Goal: Transaction & Acquisition: Subscribe to service/newsletter

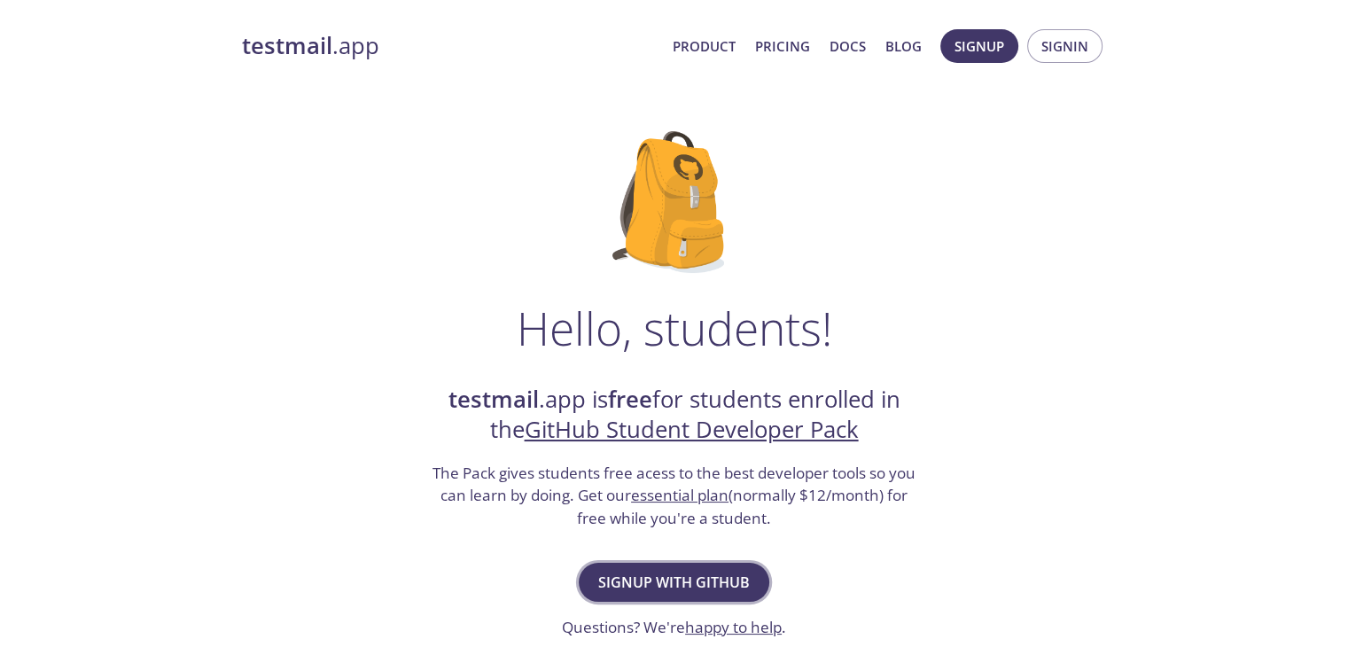
click at [615, 563] on button "Signup with GitHub" at bounding box center [674, 582] width 191 height 39
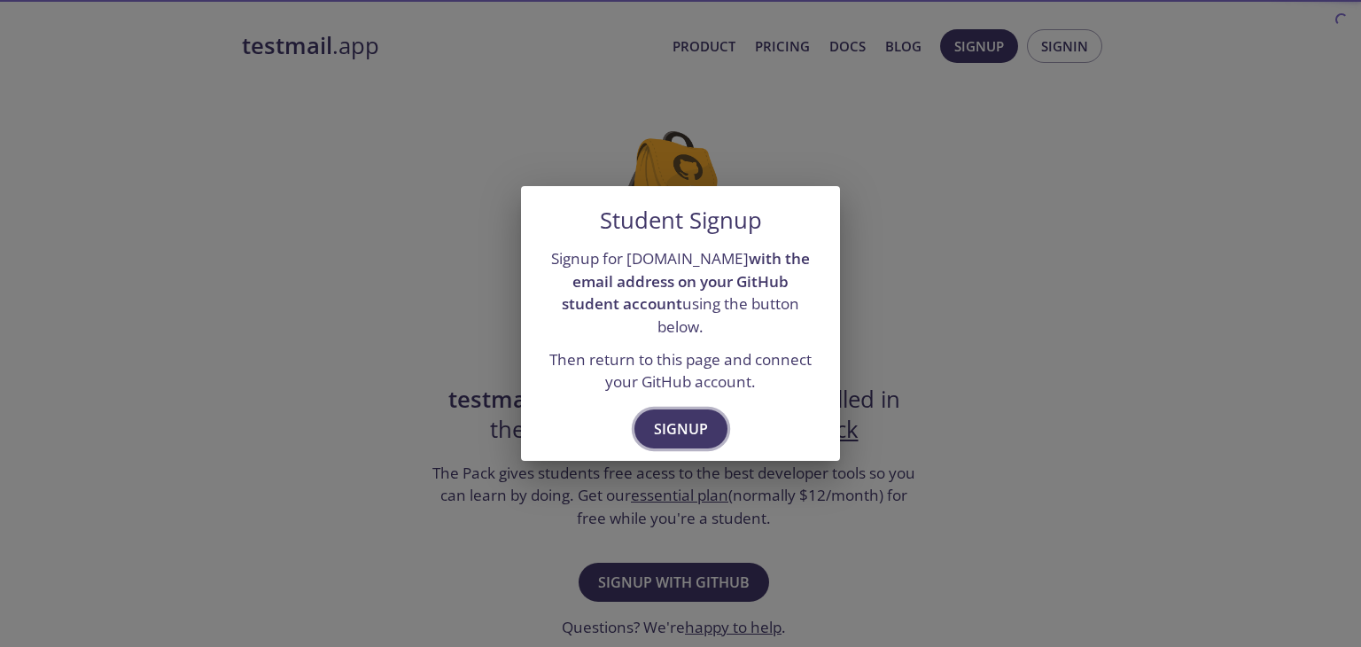
click at [681, 417] on span "Signup" at bounding box center [681, 429] width 54 height 25
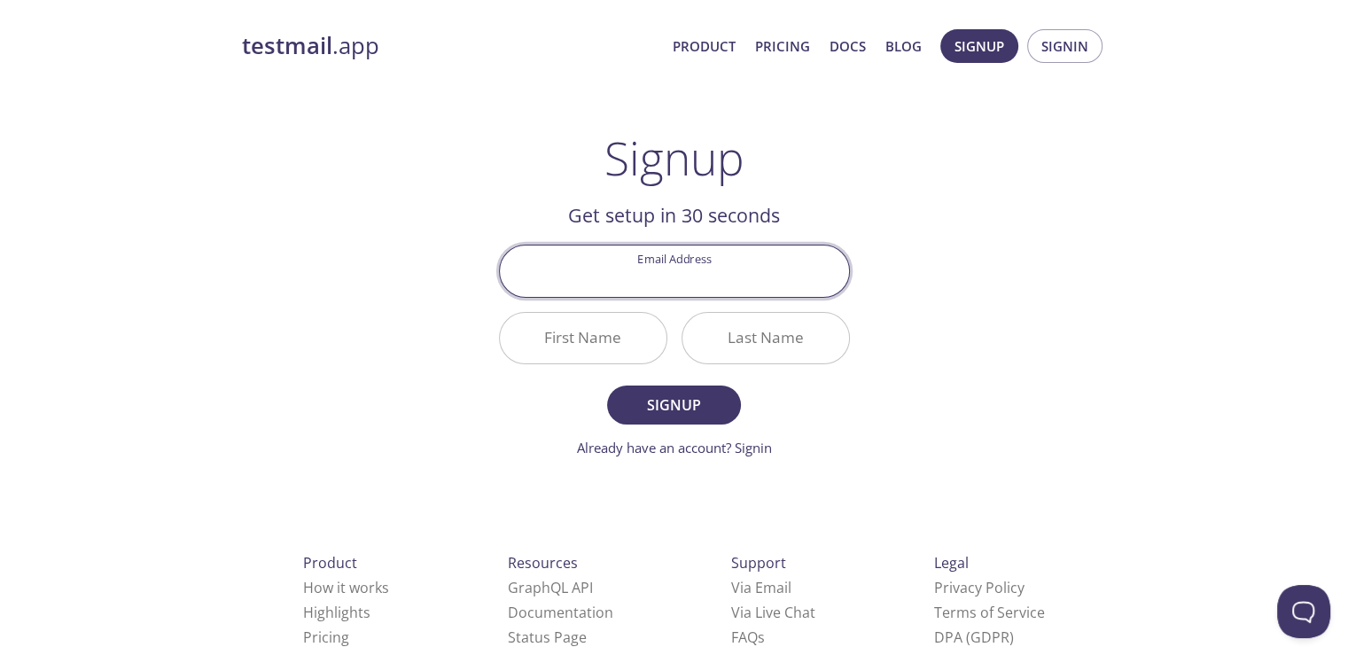
click at [689, 277] on input "Email Address" at bounding box center [674, 270] width 349 height 51
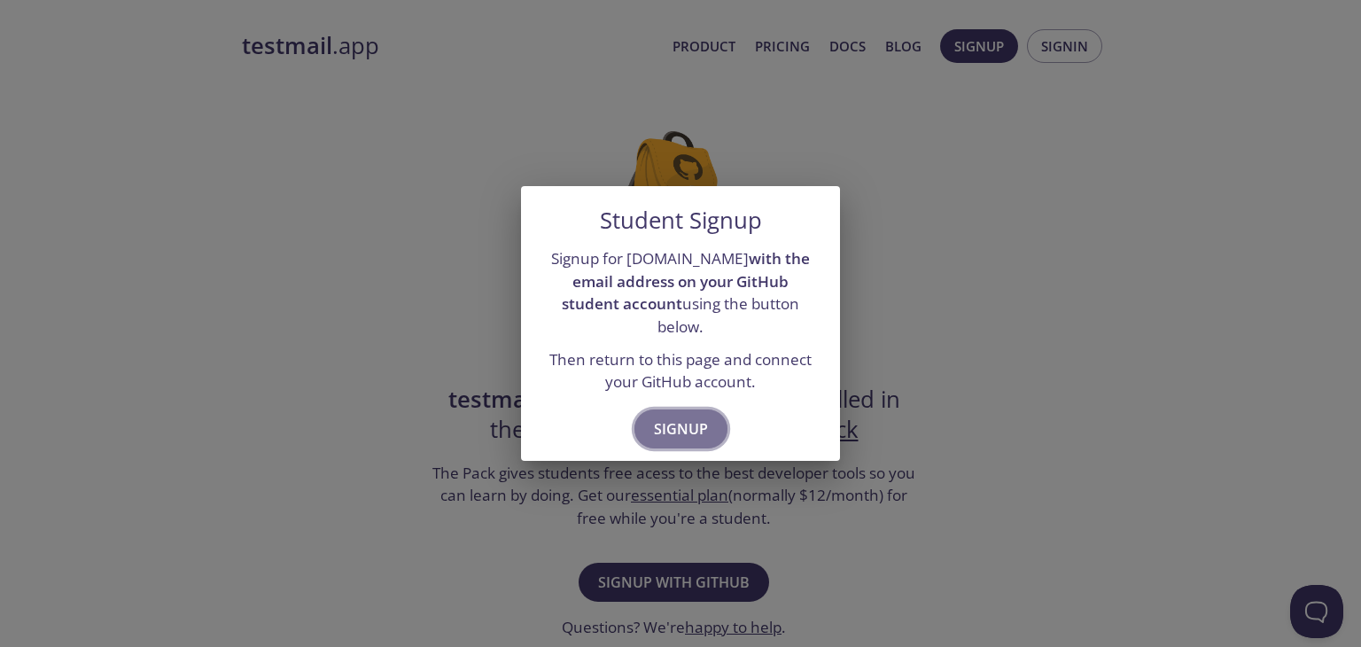
click at [683, 417] on span "Signup" at bounding box center [681, 429] width 54 height 25
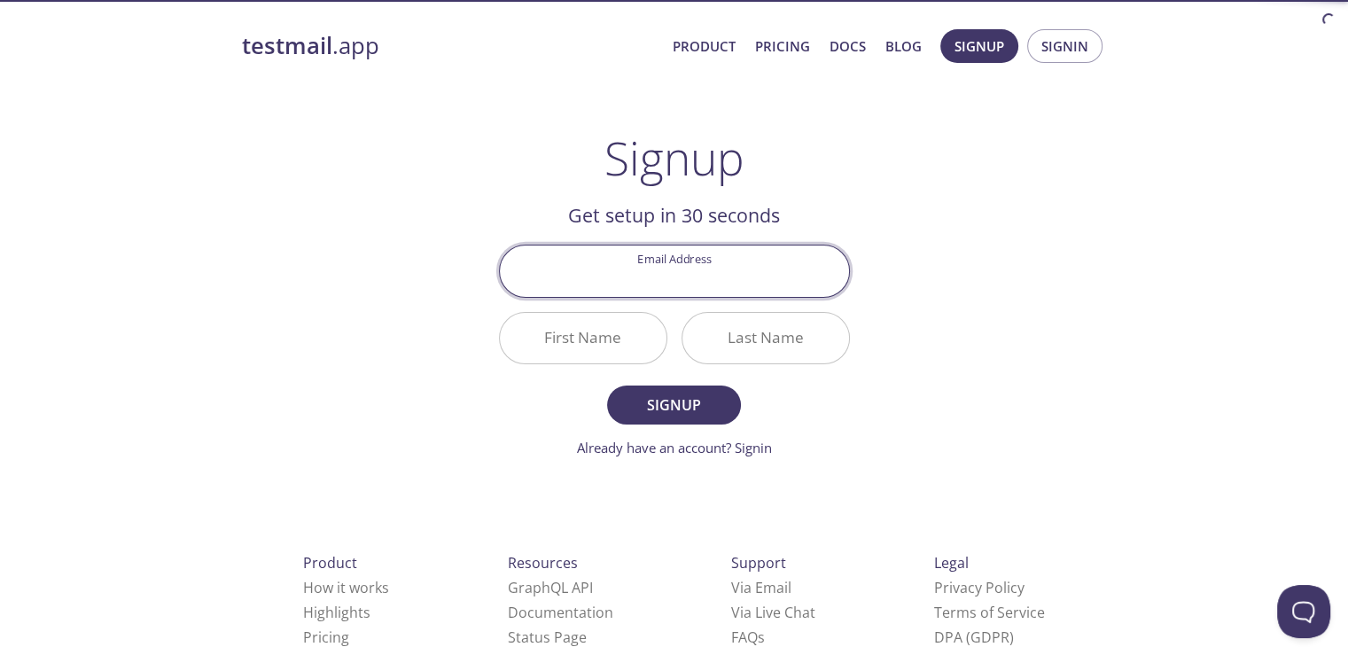
click at [642, 282] on input "Email Address" at bounding box center [674, 270] width 349 height 51
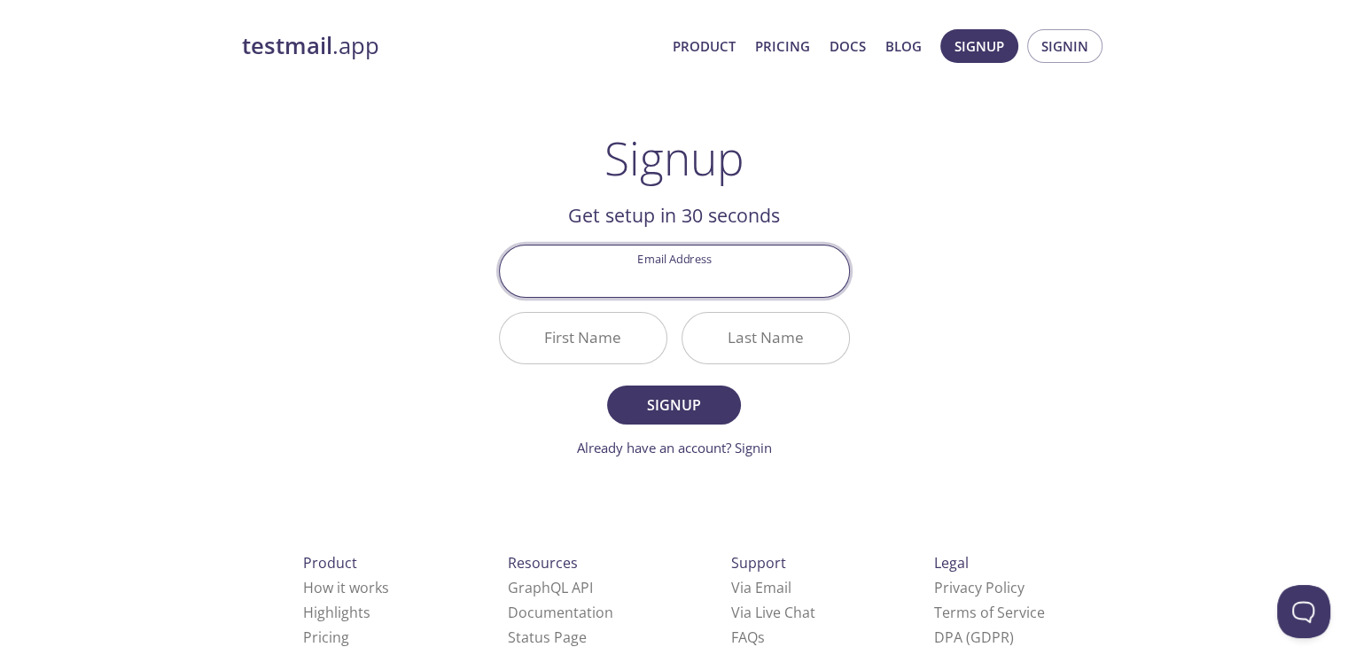
click at [570, 313] on input "First Name" at bounding box center [583, 338] width 167 height 51
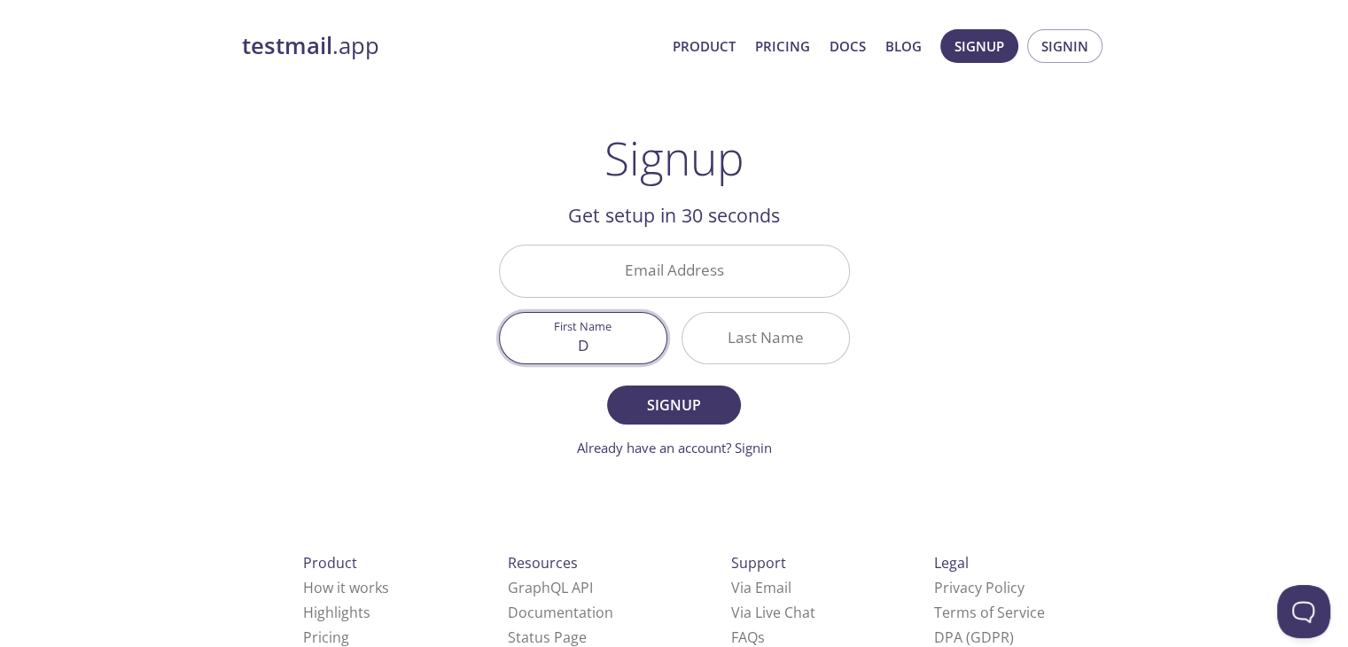
drag, startPoint x: 646, startPoint y: 309, endPoint x: 666, endPoint y: 263, distance: 50.4
click at [666, 263] on div "Email Address First Name D Last Name" at bounding box center [674, 305] width 365 height 134
type input "D"
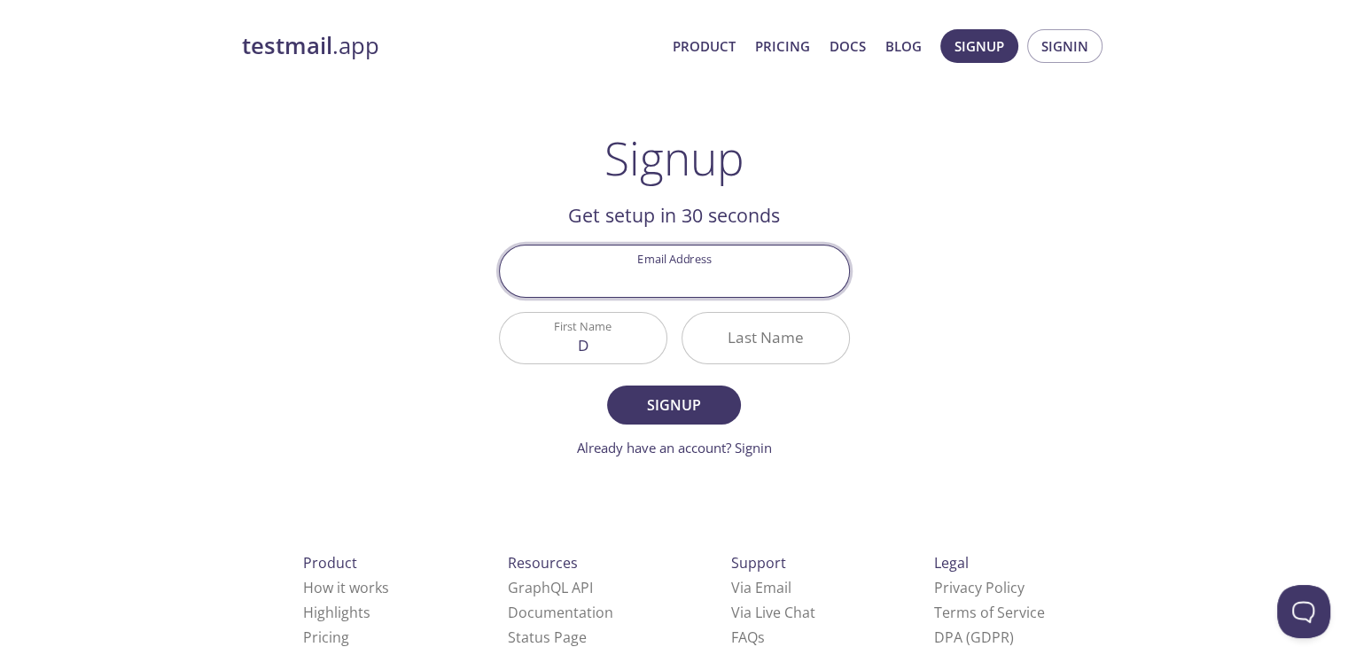
click at [666, 263] on input "Email Address" at bounding box center [674, 270] width 349 height 51
type input "[EMAIL_ADDRESS][DOMAIN_NAME]"
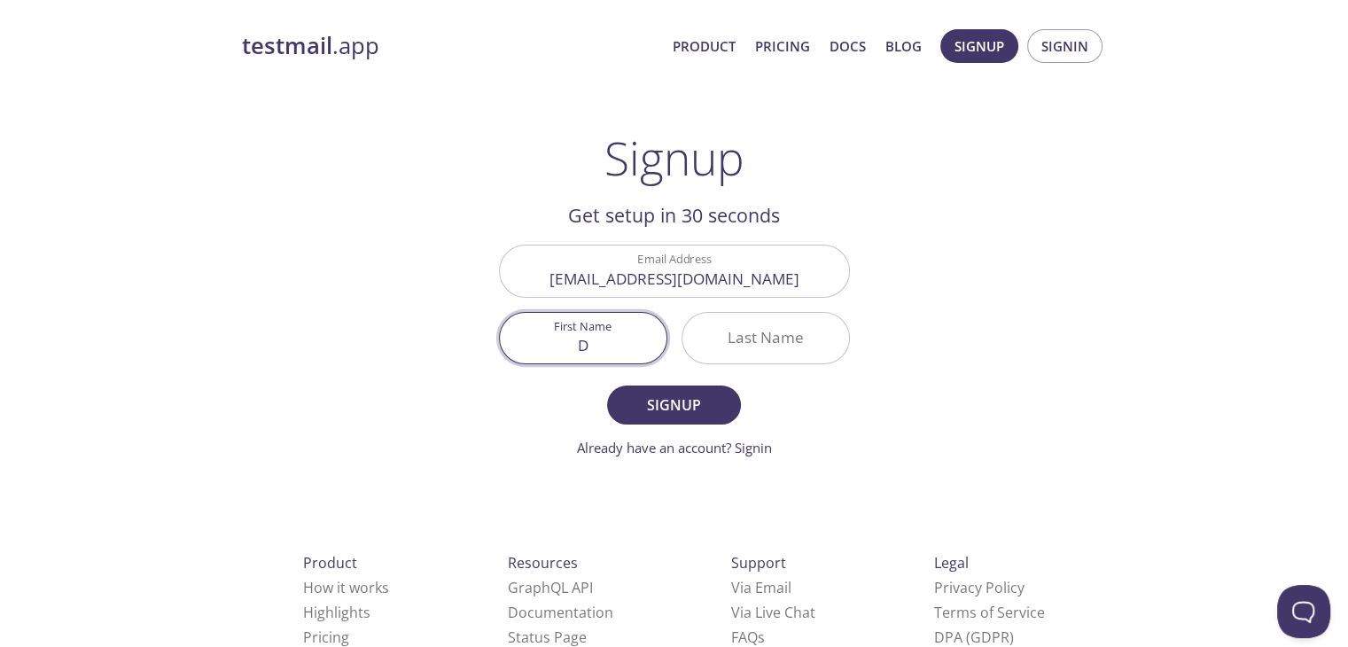
click at [622, 339] on input "D" at bounding box center [583, 338] width 167 height 51
type input "[PERSON_NAME]"
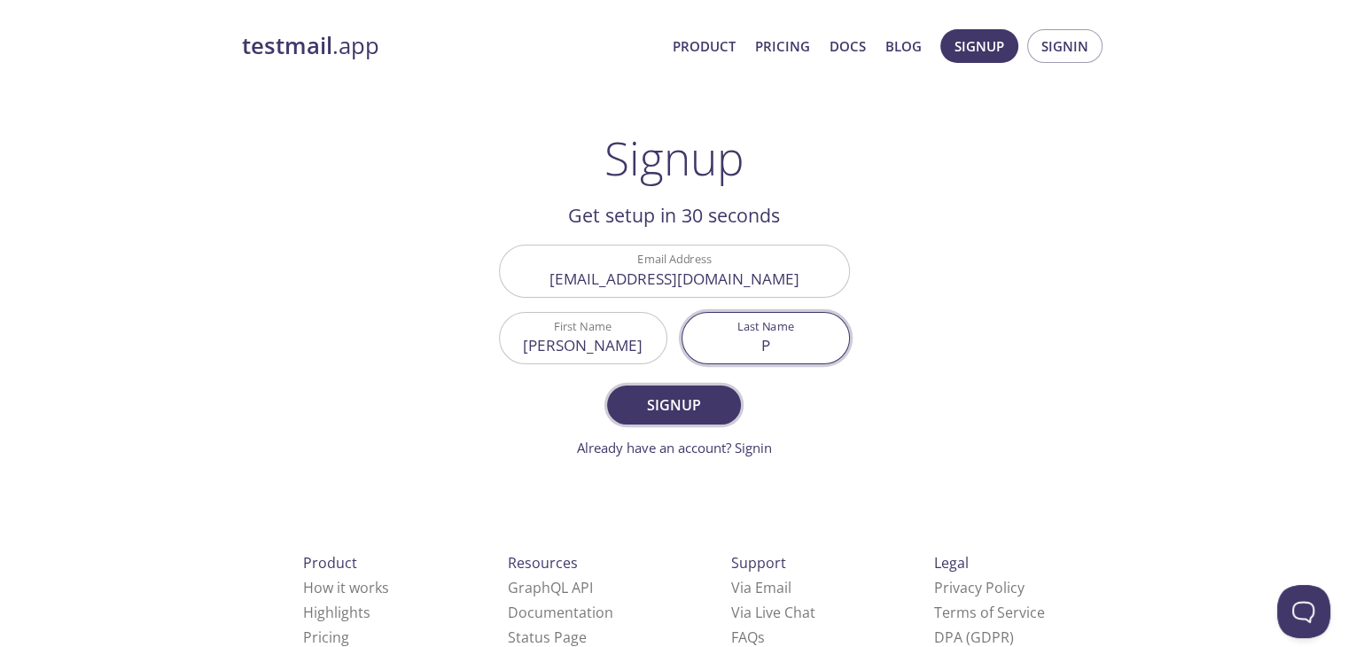
type input "P"
click at [644, 393] on span "Signup" at bounding box center [674, 405] width 94 height 25
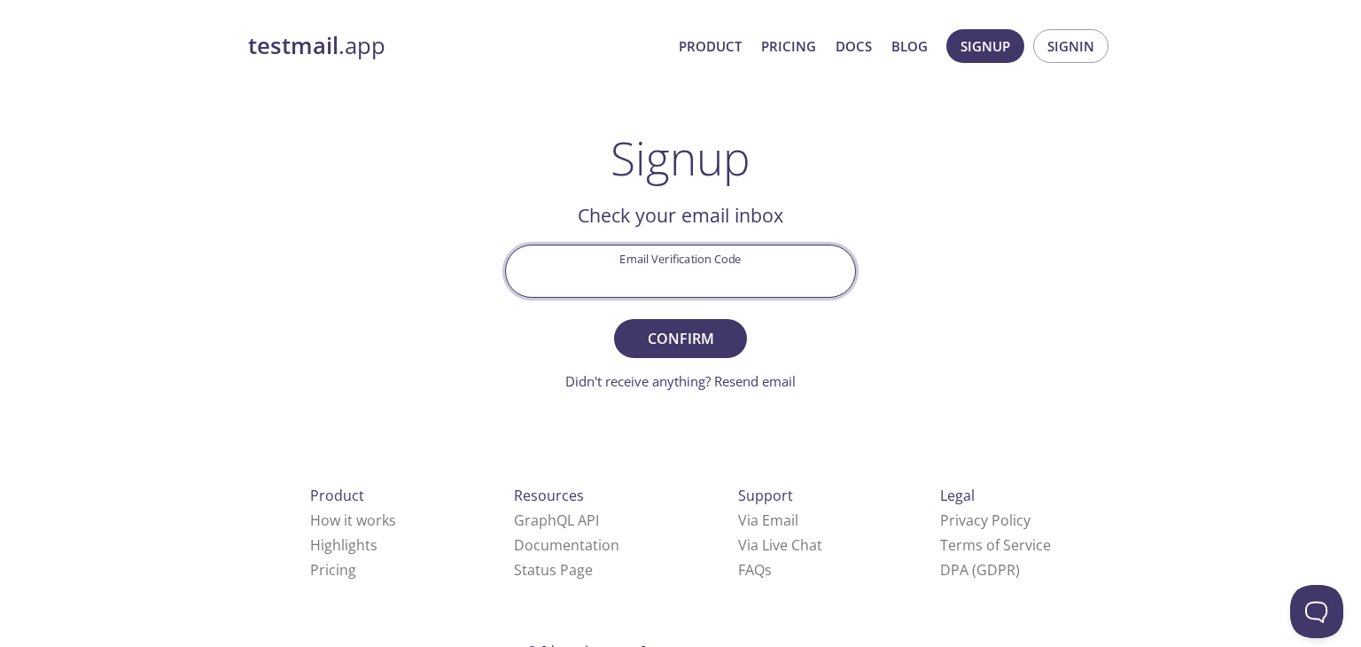
click at [649, 261] on input "Email Verification Code" at bounding box center [680, 270] width 349 height 51
type input "y"
type input "YUZJ8XC"
click at [721, 355] on form "Email Verification Code YUZJ8XC Confirm Didn't receive anything? Resend email" at bounding box center [680, 318] width 351 height 146
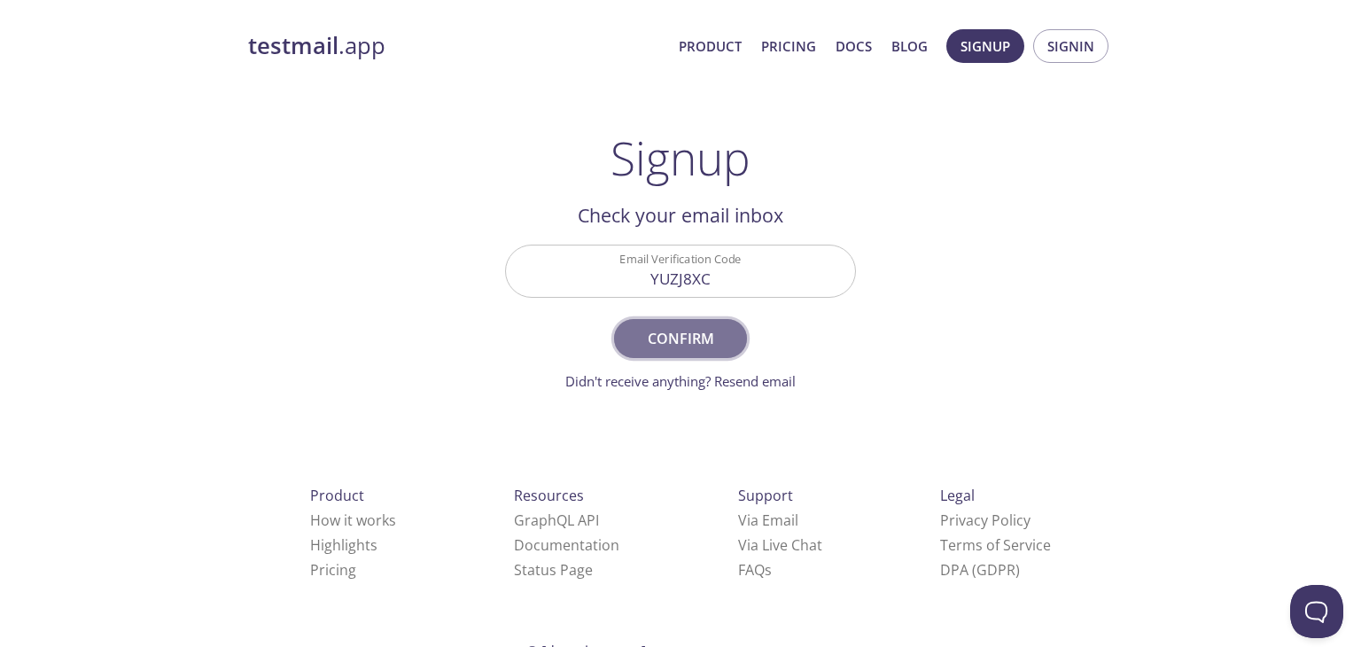
click at [719, 334] on span "Confirm" at bounding box center [681, 338] width 94 height 25
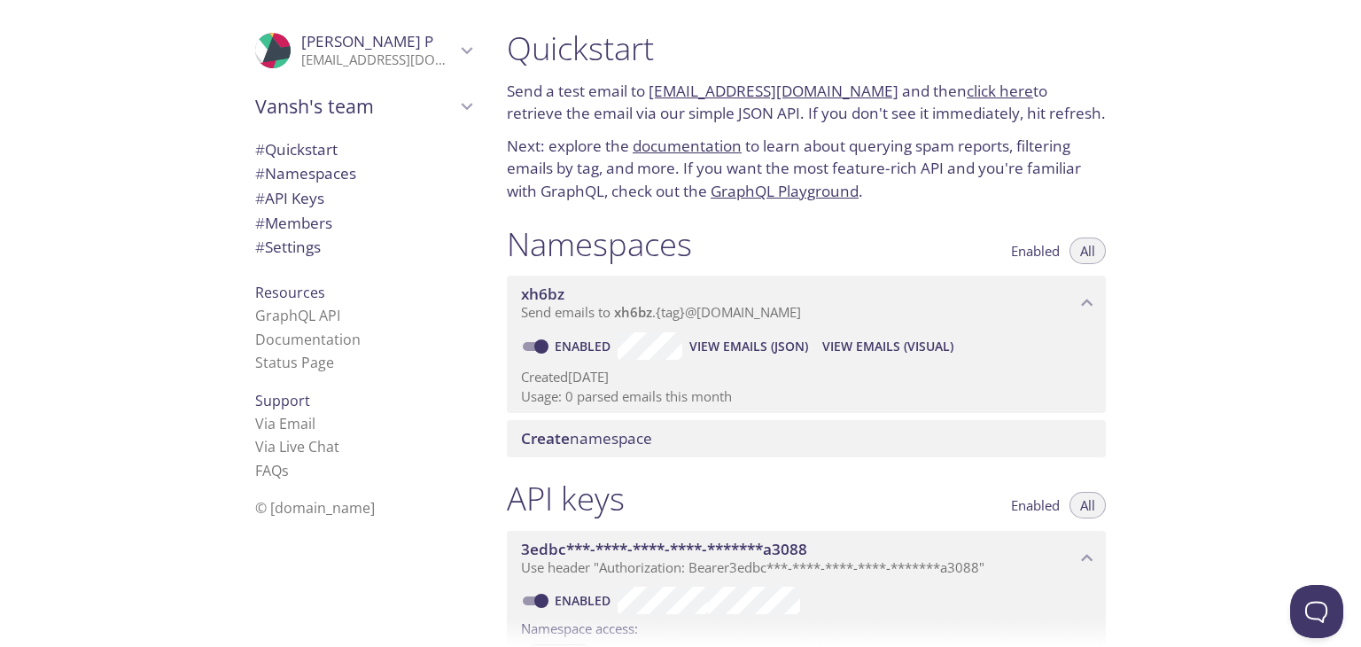
click at [1016, 251] on span "Enabled" at bounding box center [1035, 251] width 49 height 0
click at [546, 336] on input "Enabled" at bounding box center [542, 346] width 64 height 21
checkbox input "false"
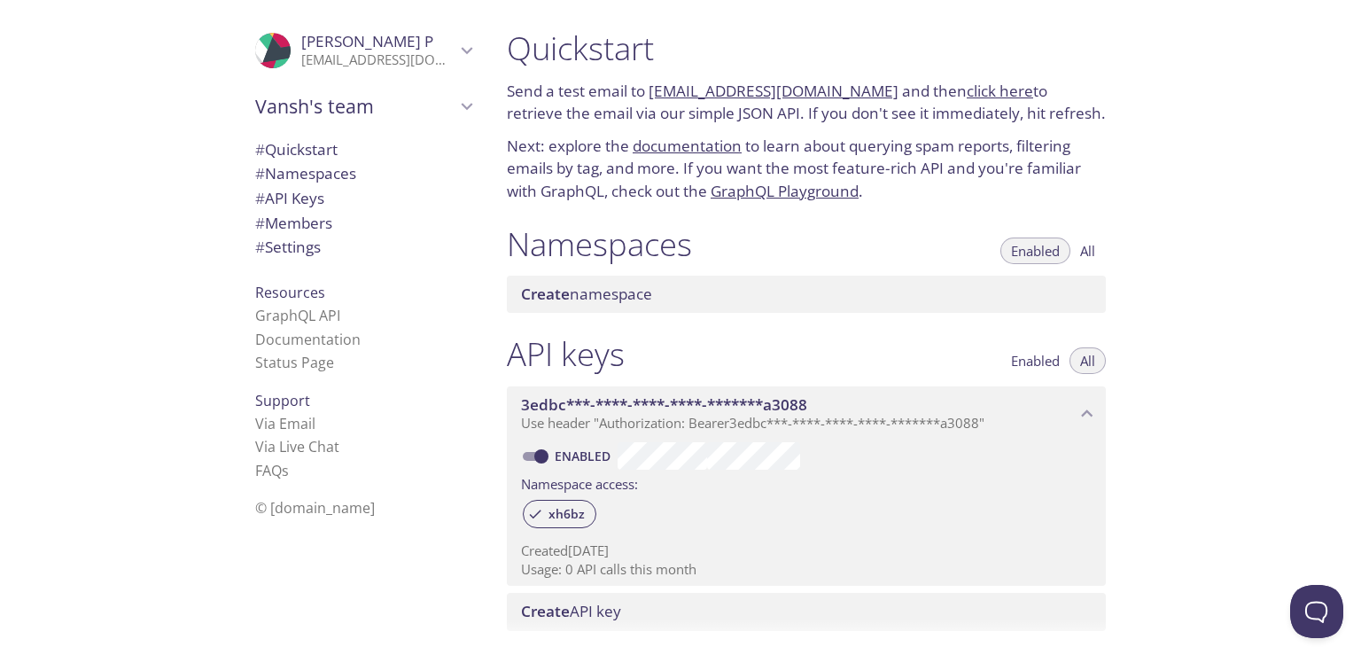
click at [554, 288] on span "Create" at bounding box center [545, 294] width 49 height 20
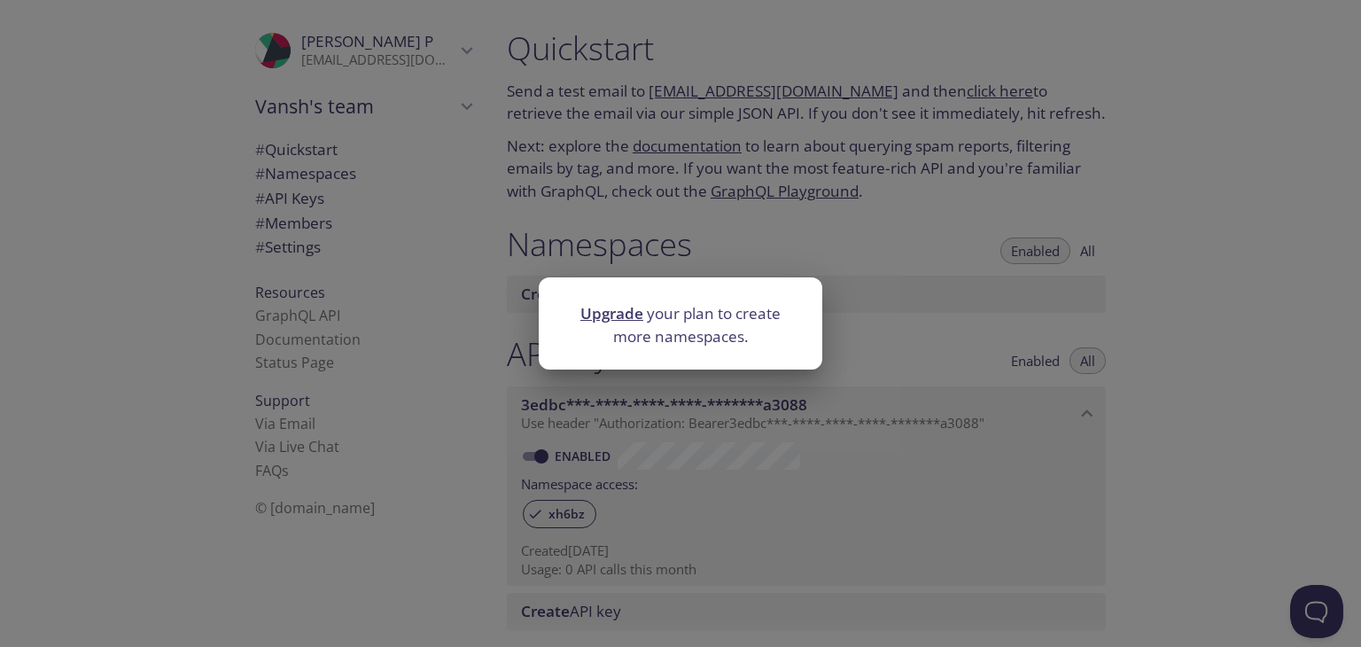
click at [461, 313] on div "Upgrade your plan to create more namespaces." at bounding box center [680, 323] width 1361 height 647
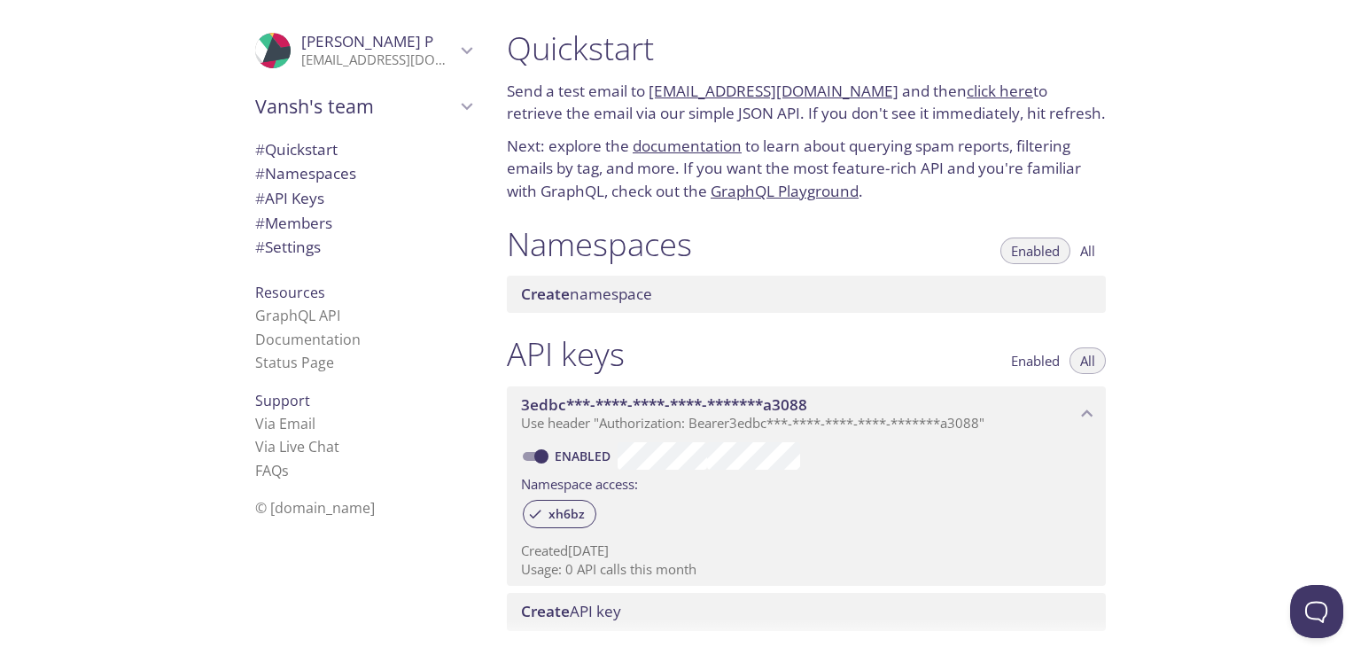
click at [1094, 251] on span "All" at bounding box center [1087, 251] width 15 height 0
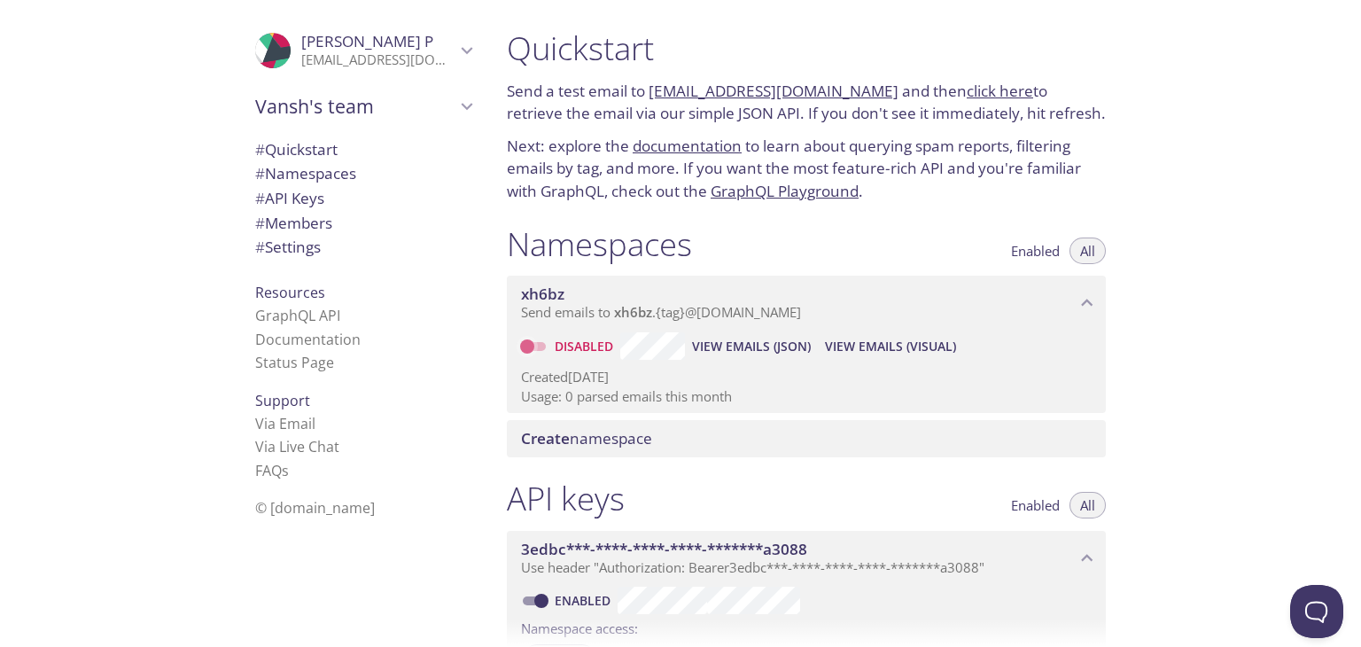
click at [528, 336] on input "Disabled" at bounding box center [527, 346] width 64 height 21
checkbox input "true"
click at [755, 85] on link "[EMAIL_ADDRESS][DOMAIN_NAME]" at bounding box center [774, 91] width 250 height 20
drag, startPoint x: 1154, startPoint y: 440, endPoint x: 1130, endPoint y: 437, distance: 24.2
click at [1154, 440] on div "Quickstart Send a test email to xh6bz.test@inbox.testmail.app and then click he…" at bounding box center [927, 323] width 869 height 647
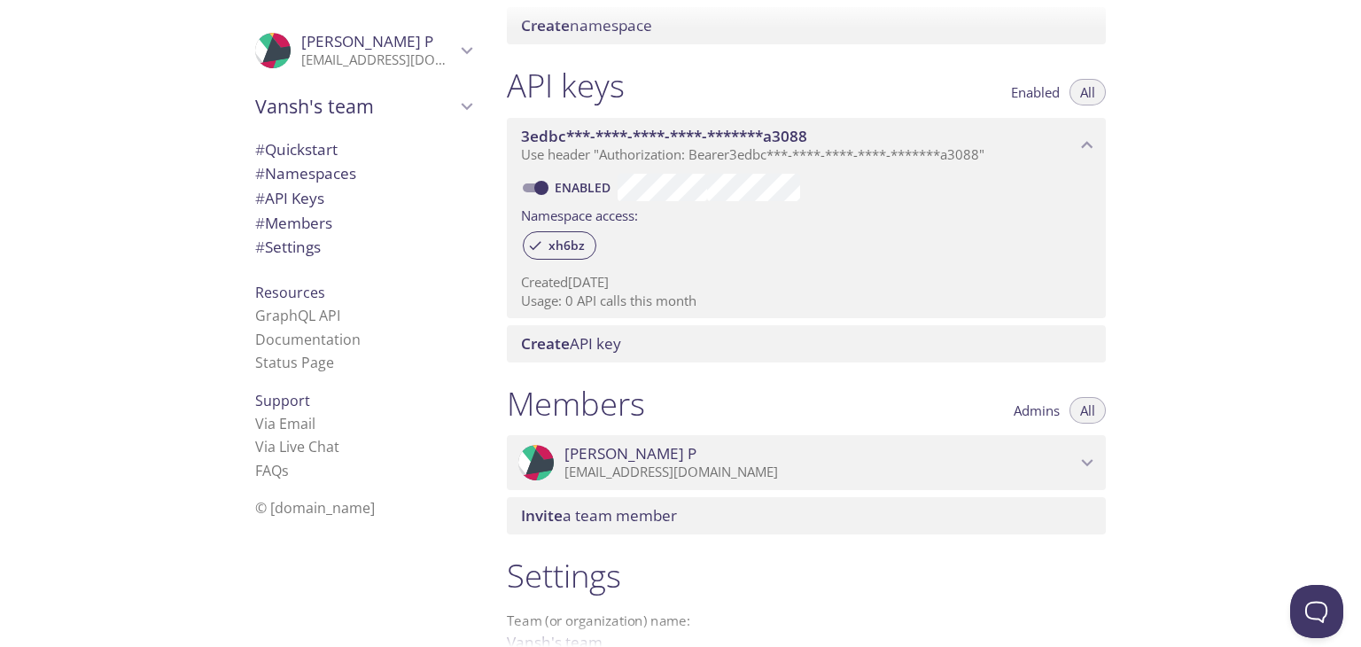
scroll to position [571, 0]
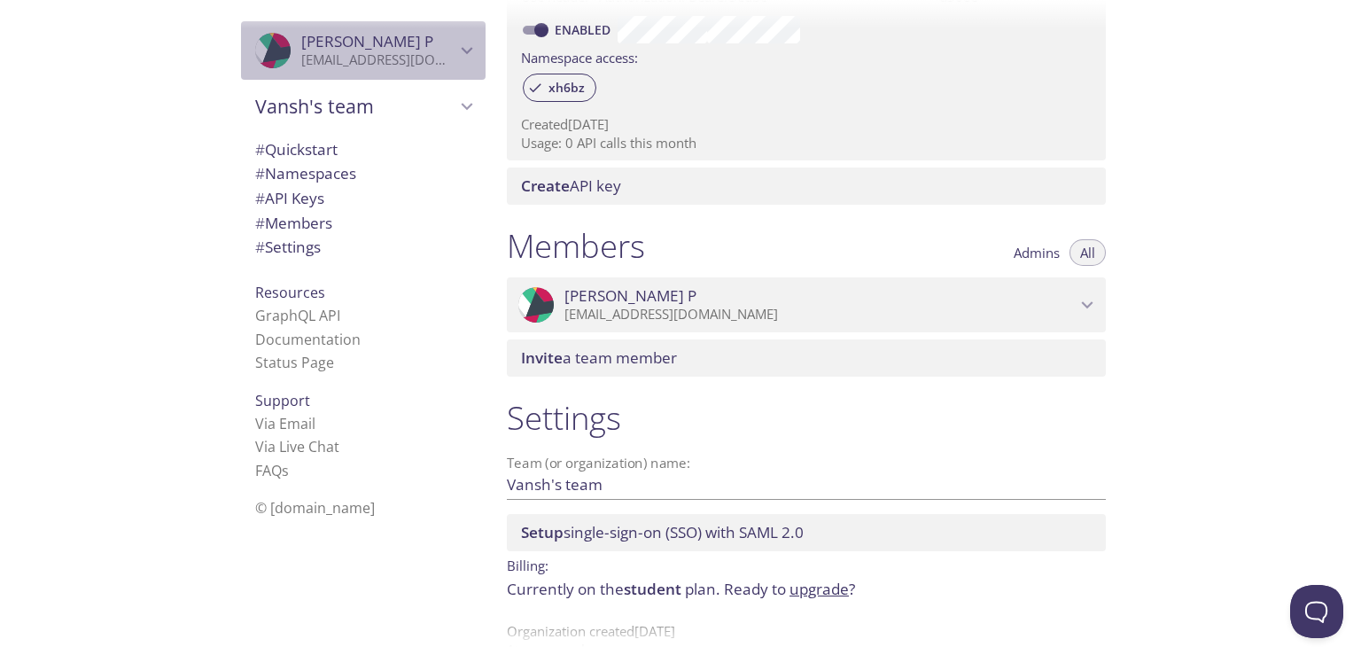
click at [260, 62] on icon "Vansh P" at bounding box center [257, 68] width 40 height 17
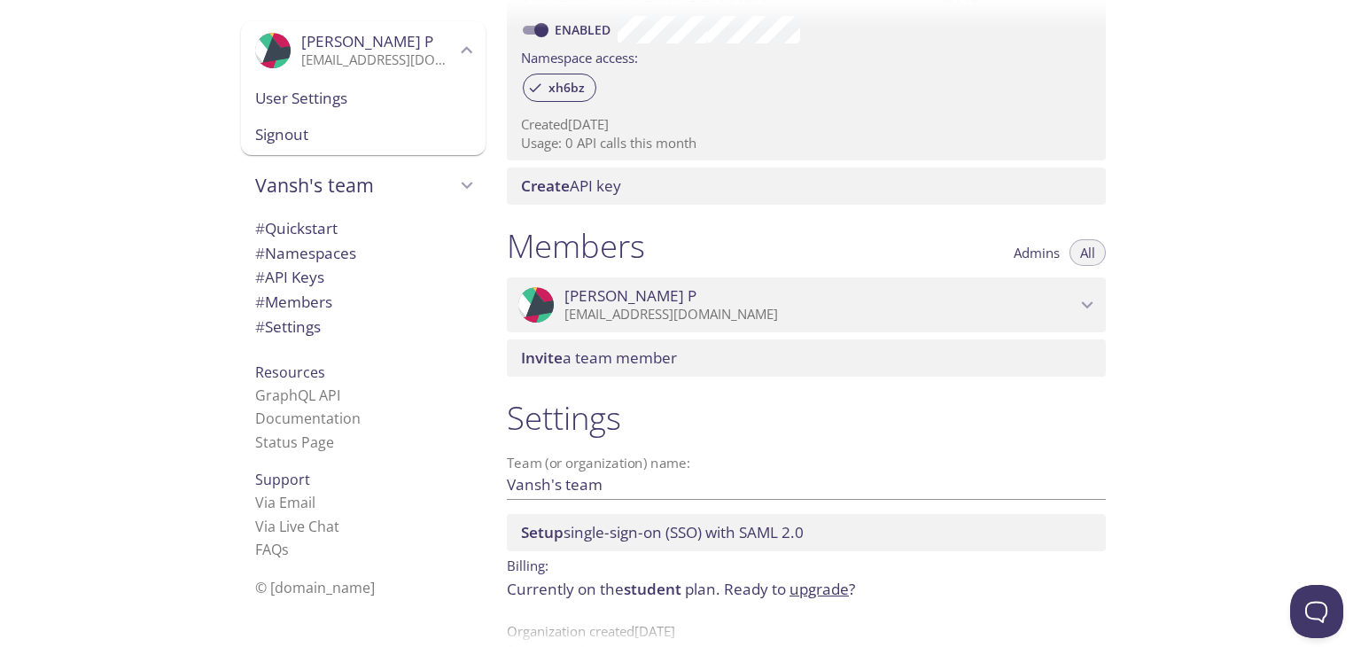
click at [285, 221] on span "# Quickstart" at bounding box center [296, 228] width 82 height 20
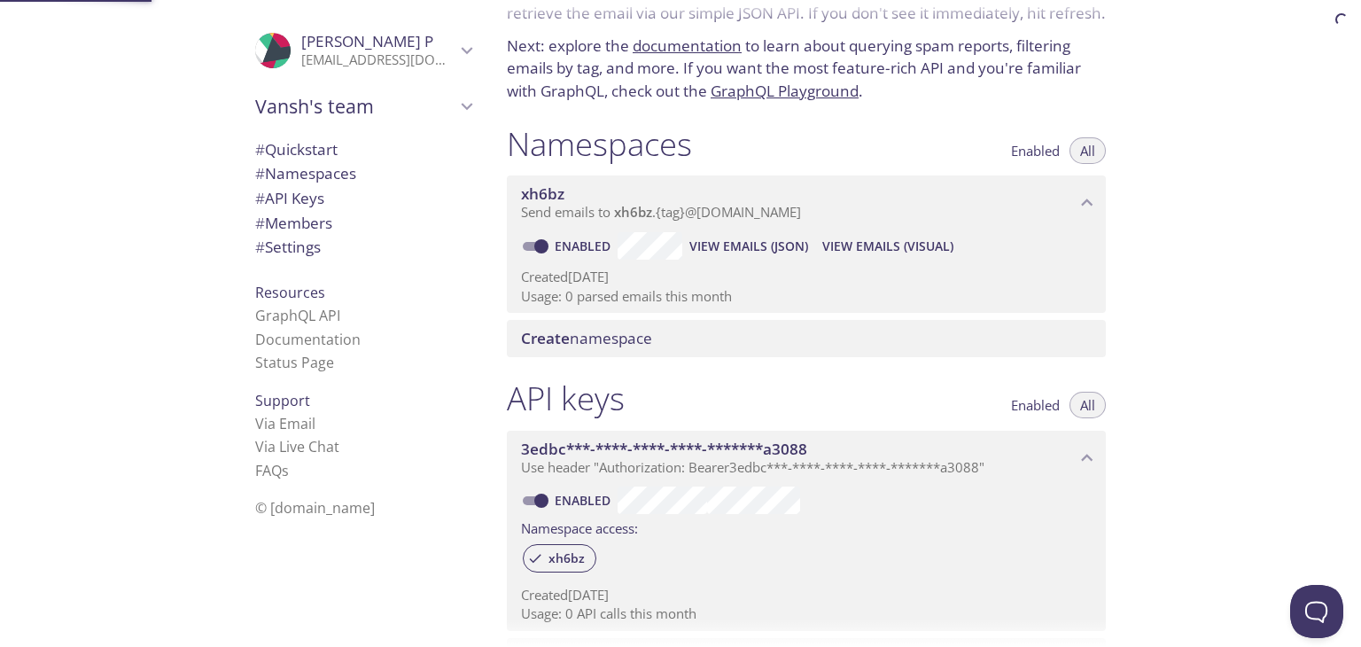
scroll to position [28, 0]
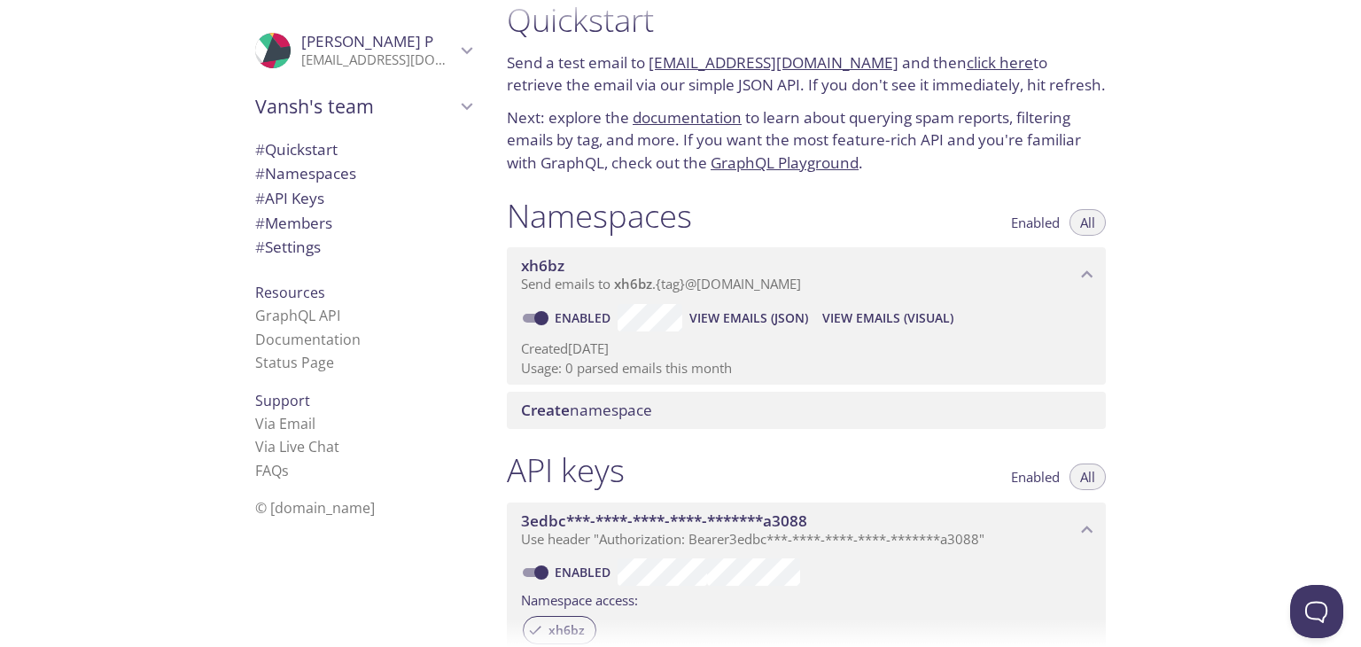
click at [717, 114] on link "documentation" at bounding box center [687, 117] width 109 height 20
drag, startPoint x: 848, startPoint y: 66, endPoint x: 643, endPoint y: 63, distance: 205.6
click at [643, 63] on p "Send a test email to xh6bz.test@inbox.testmail.app and then click here to retri…" at bounding box center [806, 73] width 599 height 45
copy p "[EMAIL_ADDRESS][DOMAIN_NAME]"
click at [967, 58] on link "click here" at bounding box center [1000, 62] width 66 height 20
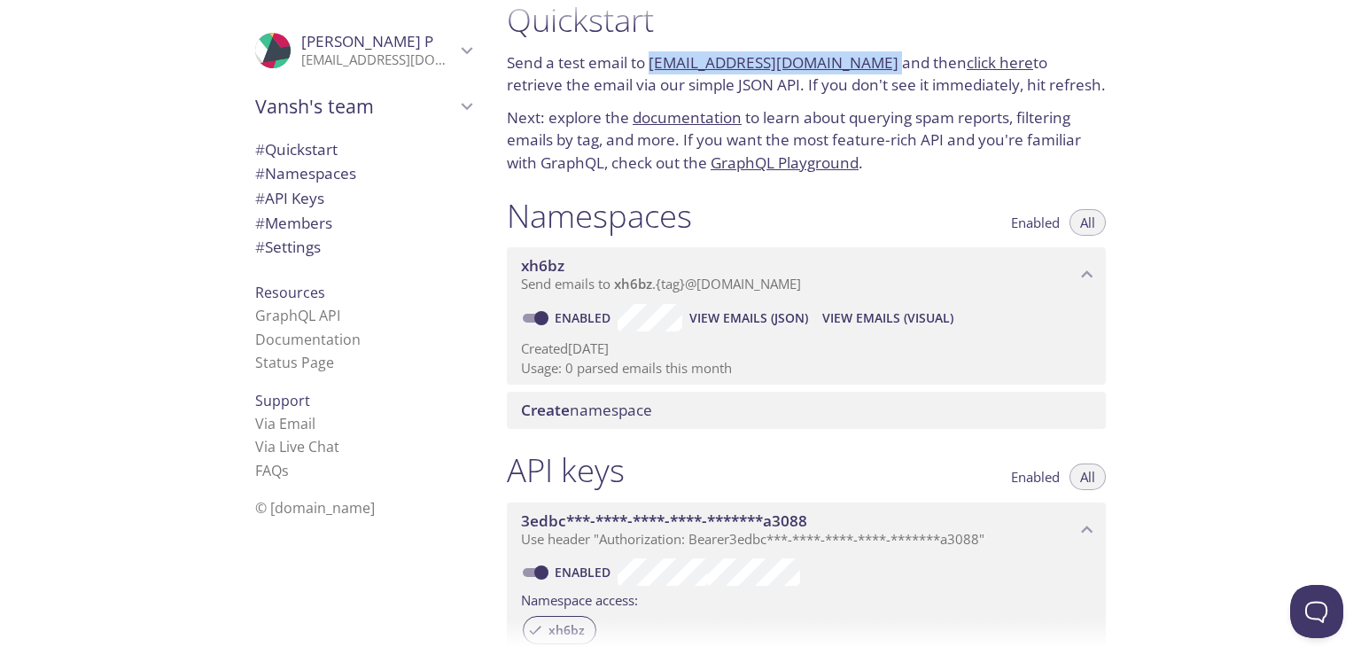
click at [967, 63] on link "click here" at bounding box center [1000, 62] width 66 height 20
click at [892, 196] on div "Namespaces Enabled All" at bounding box center [806, 218] width 599 height 44
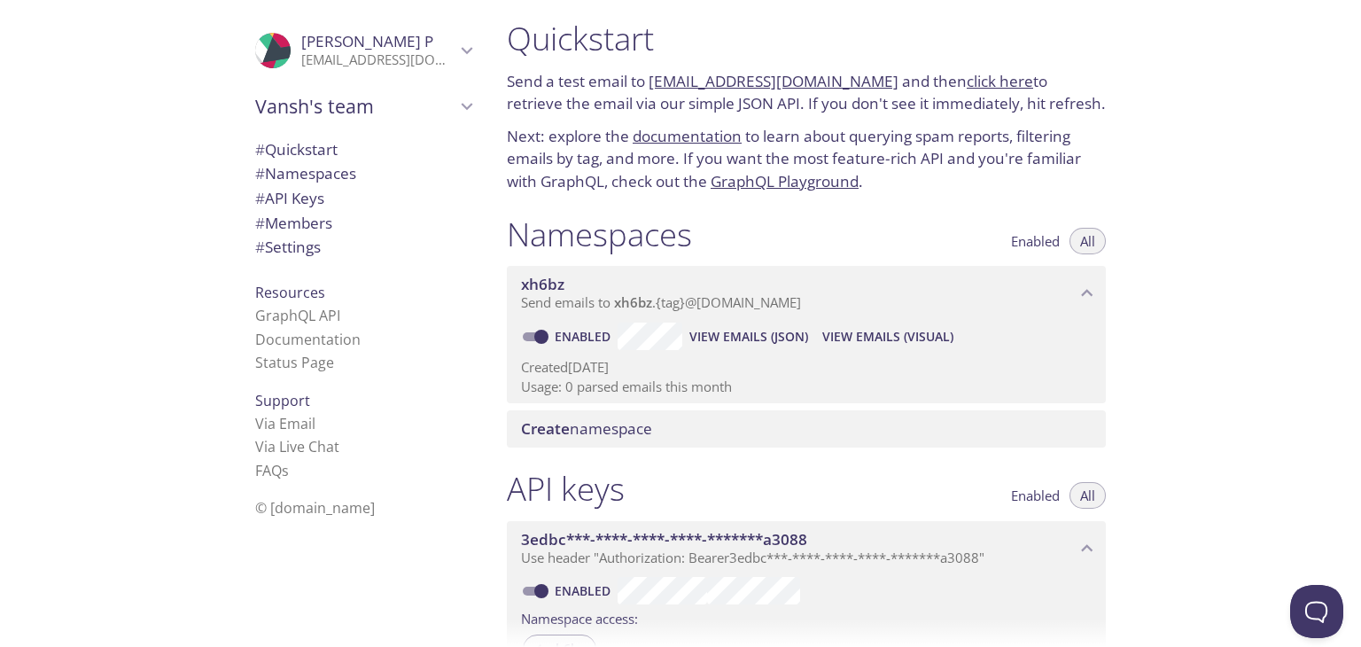
scroll to position [0, 0]
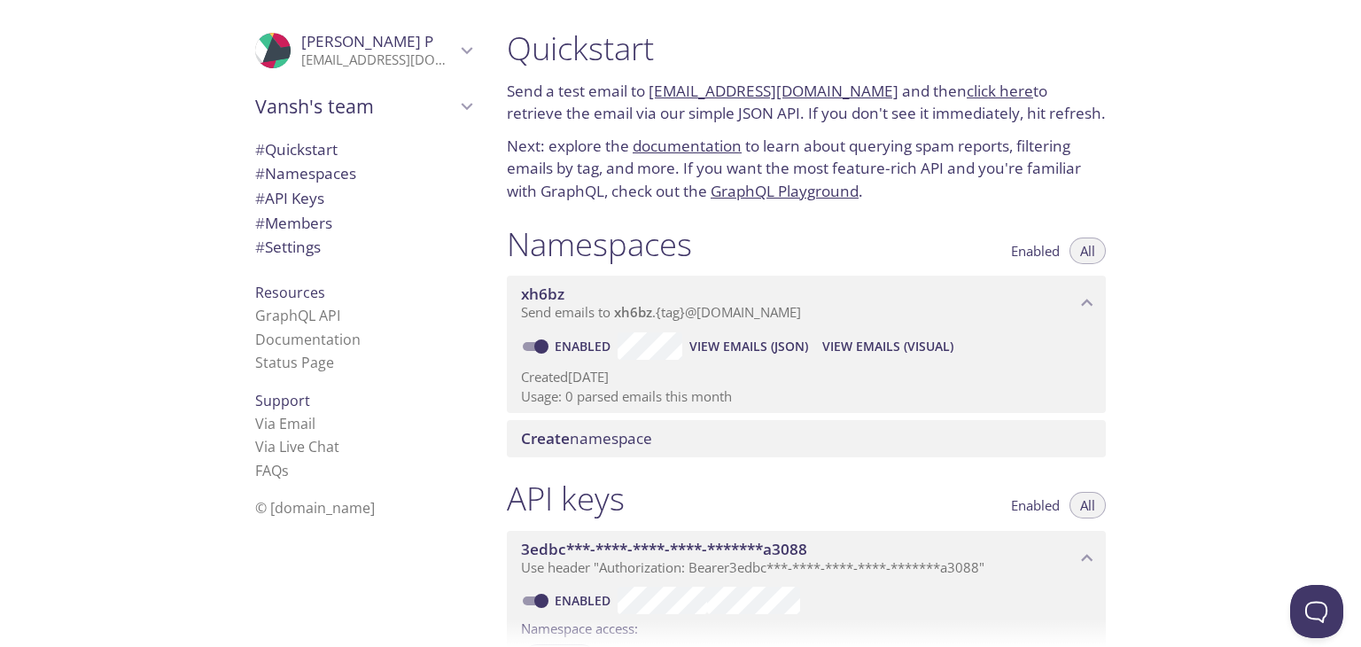
click at [904, 341] on button "View Emails (Visual)" at bounding box center [887, 346] width 145 height 28
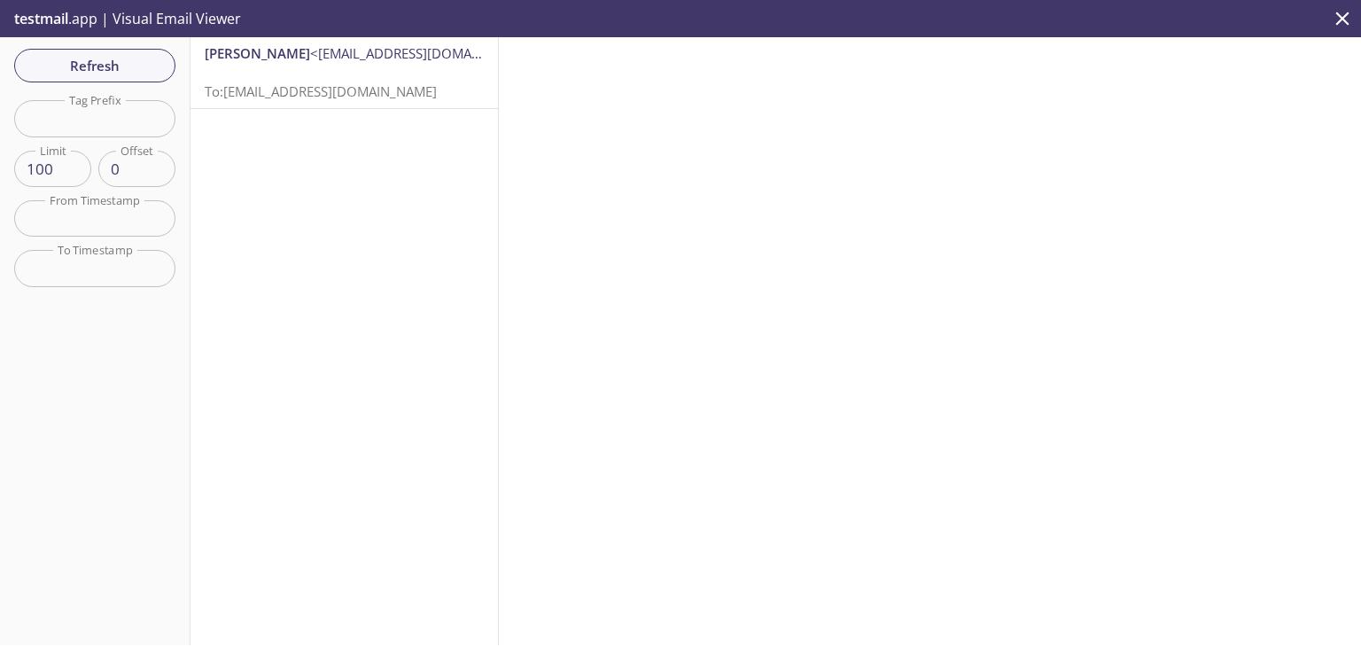
click at [331, 152] on div "[PERSON_NAME] <[EMAIL_ADDRESS][DOMAIN_NAME]> To: [DOMAIN_NAME][EMAIL_ADDRESS][D…" at bounding box center [345, 341] width 308 height 608
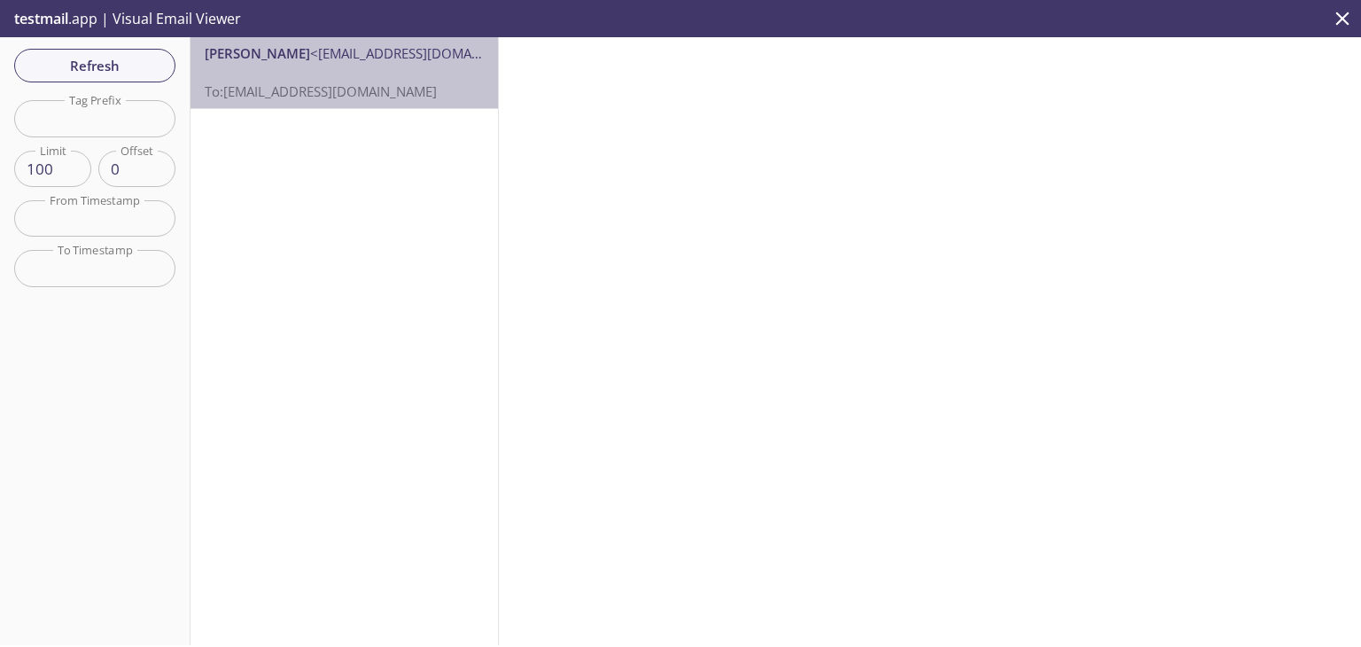
click at [418, 60] on span "Vansh Panchal <acc.studies.123@gmail.com>" at bounding box center [344, 53] width 279 height 19
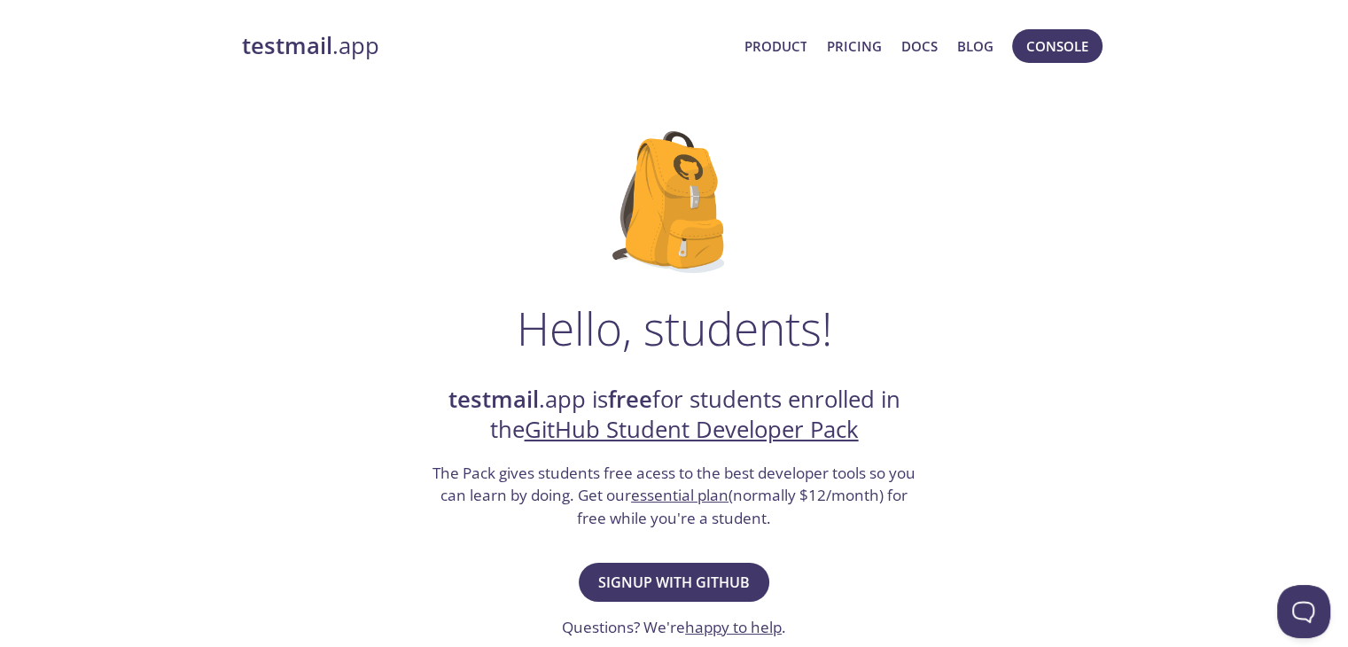
click at [631, 486] on link "essential plan" at bounding box center [679, 495] width 97 height 20
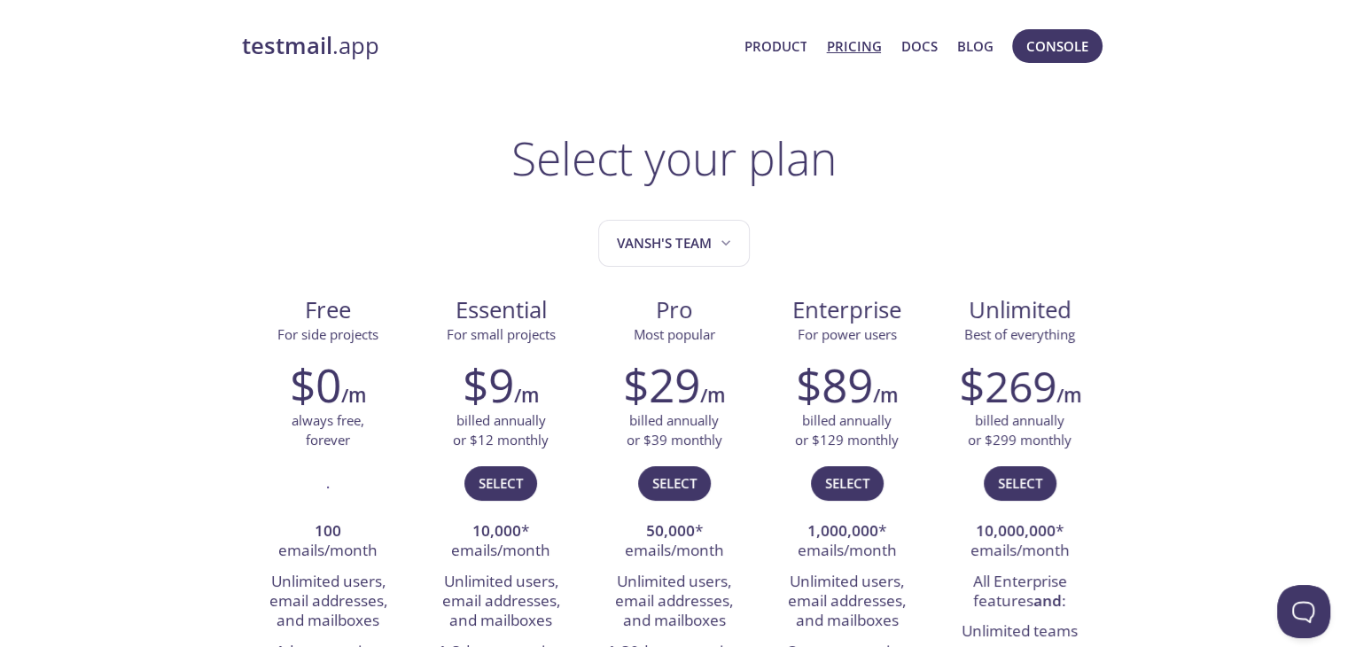
scroll to position [413, 0]
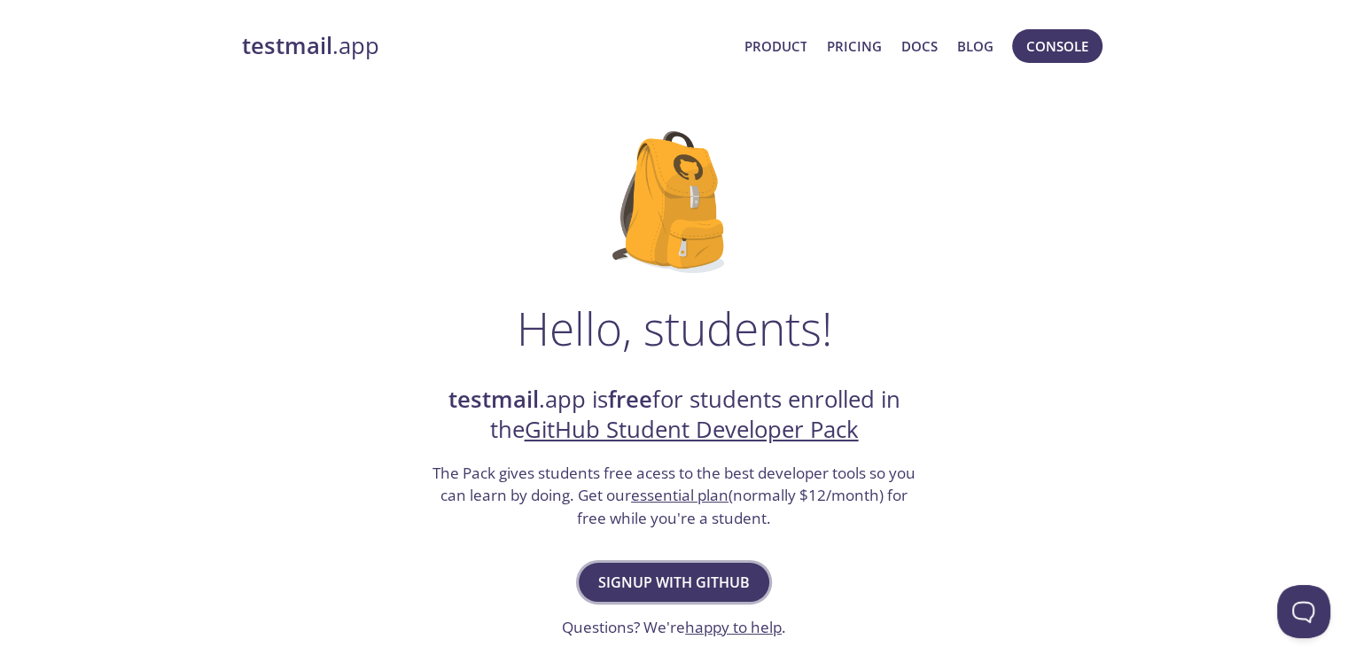
click at [727, 570] on span "Signup with GitHub" at bounding box center [674, 582] width 152 height 25
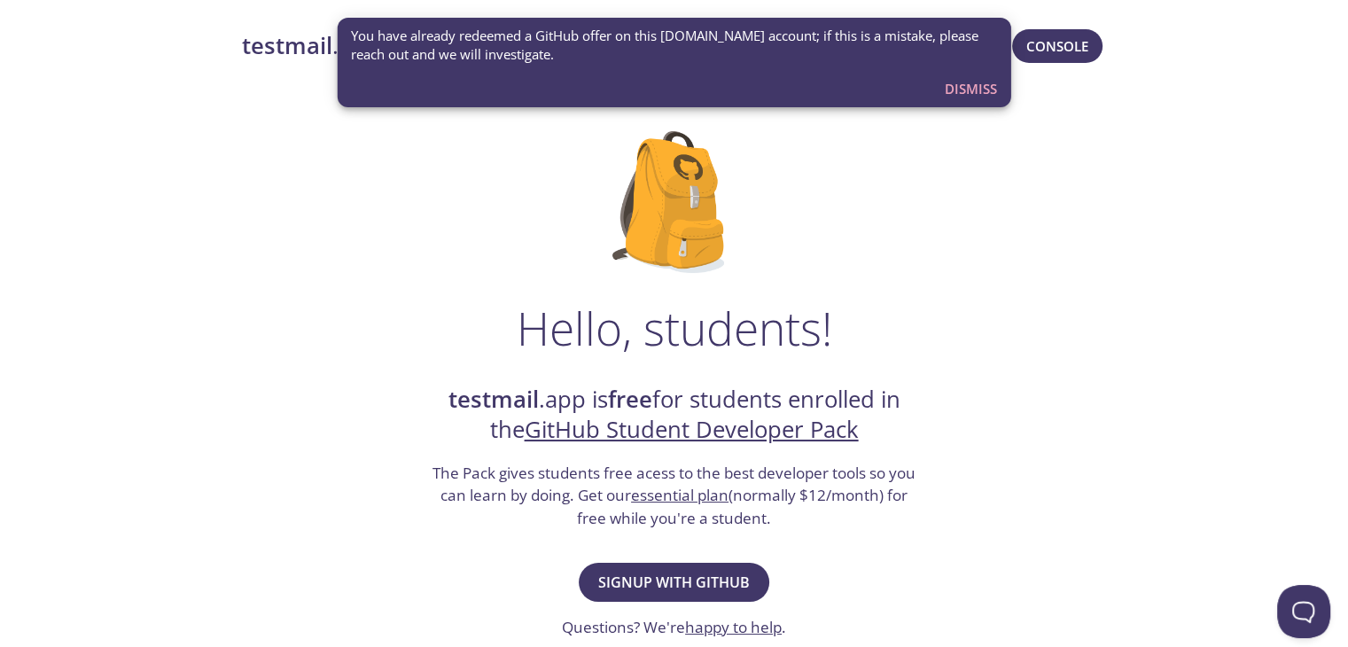
click at [965, 81] on span "Dismiss" at bounding box center [971, 88] width 52 height 23
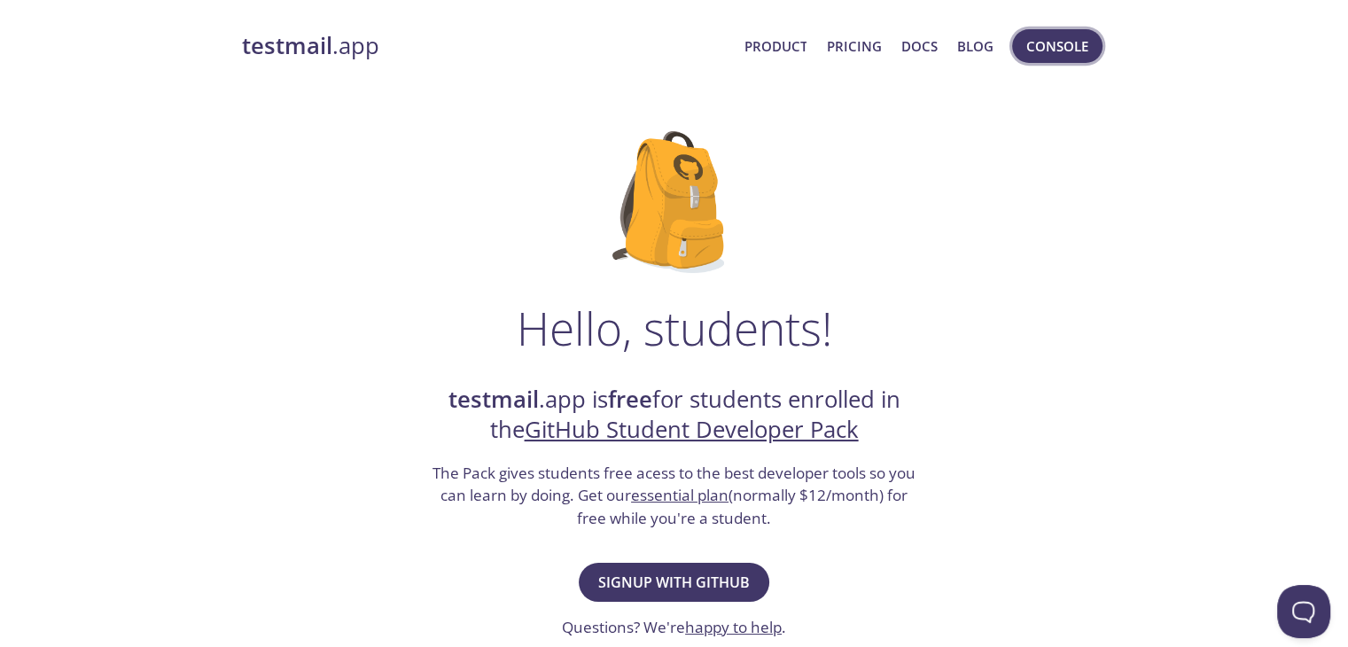
click at [1037, 59] on button "Console" at bounding box center [1057, 46] width 90 height 34
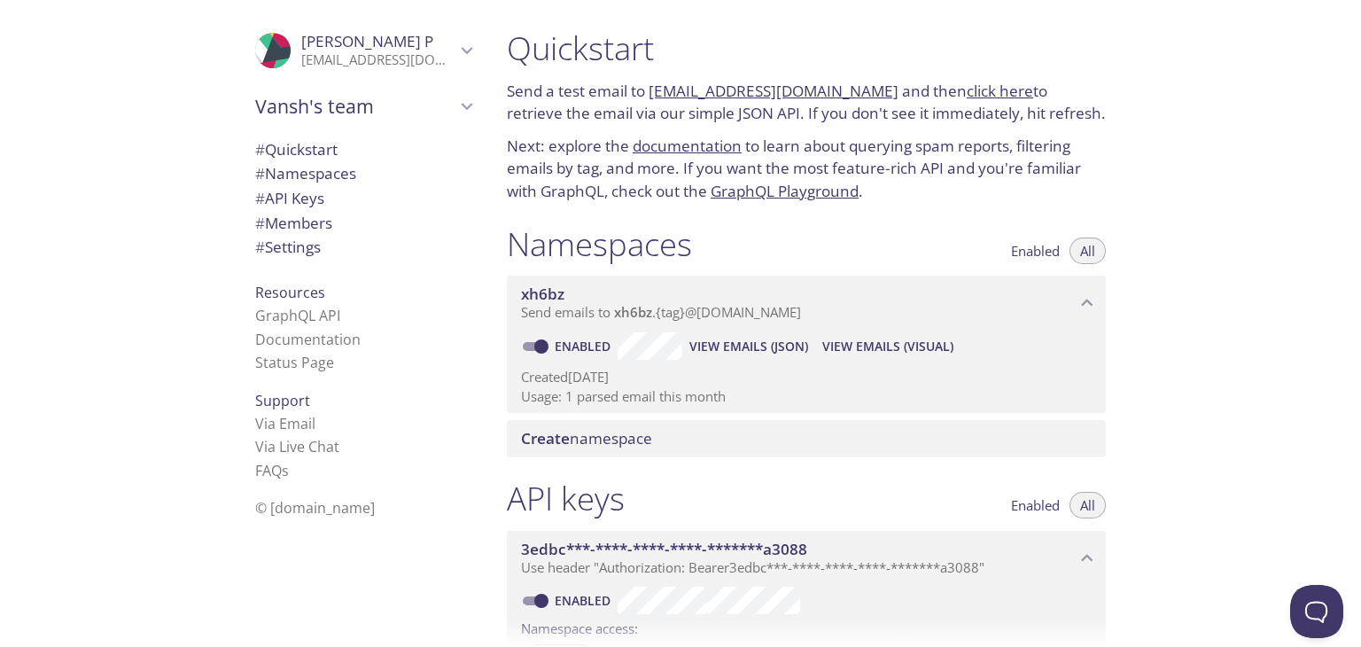
scroll to position [571, 0]
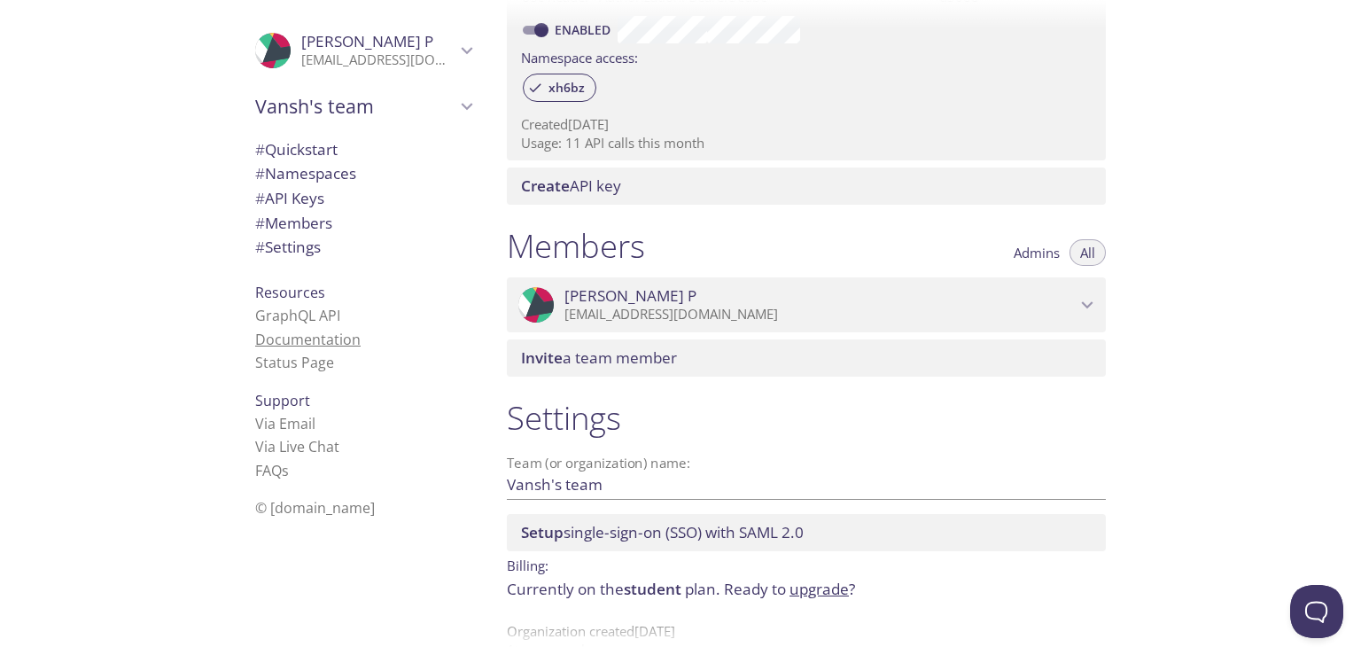
click at [272, 330] on link "Documentation" at bounding box center [307, 339] width 105 height 19
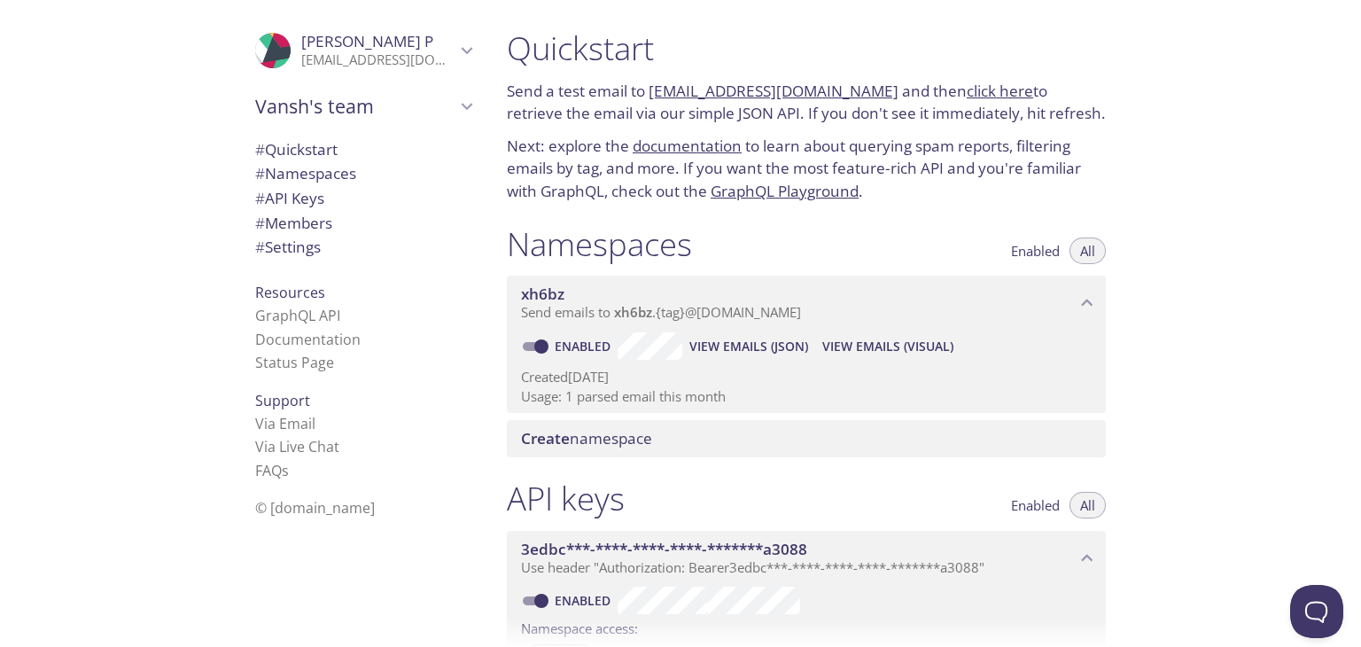
click at [799, 86] on link "[EMAIL_ADDRESS][DOMAIN_NAME]" at bounding box center [774, 91] width 250 height 20
click at [996, 124] on div "Quickstart Send a test email to [EMAIL_ADDRESS][DOMAIN_NAME] and then click her…" at bounding box center [806, 116] width 627 height 196
click at [967, 89] on link "click here" at bounding box center [1000, 91] width 66 height 20
click at [861, 336] on span "View Emails (Visual)" at bounding box center [887, 346] width 131 height 21
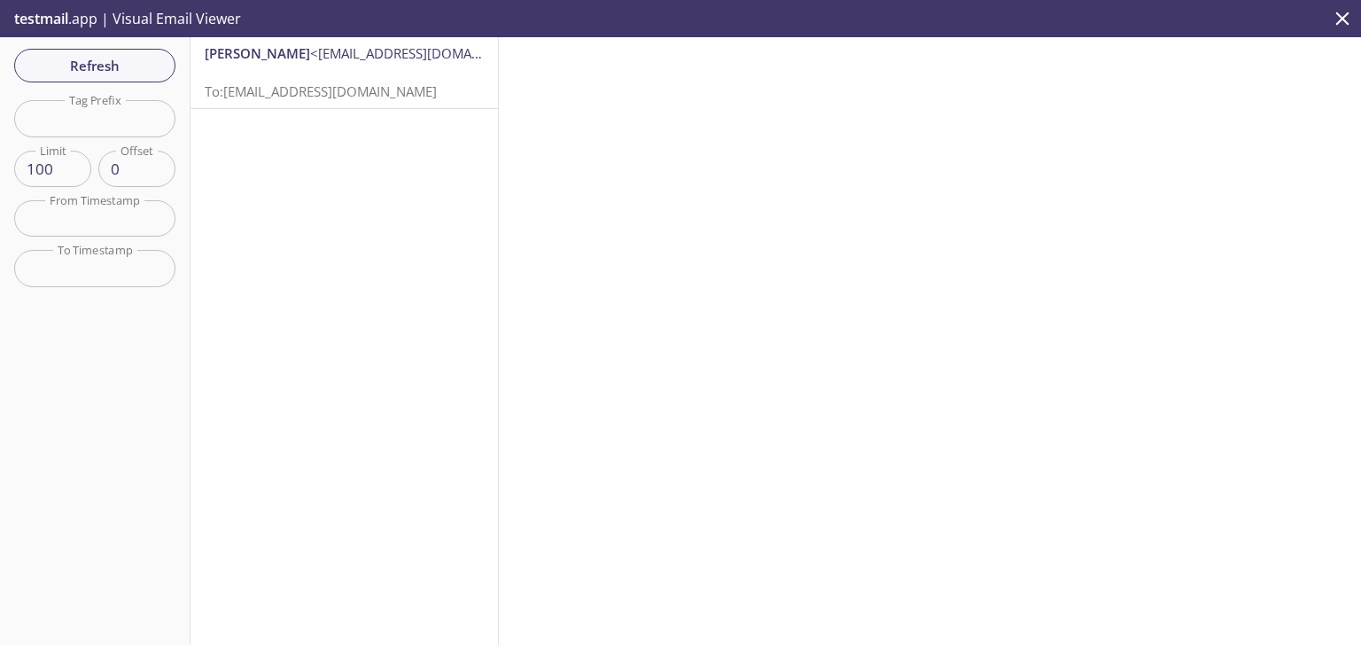
click at [432, 56] on span "<[EMAIL_ADDRESS][DOMAIN_NAME]>" at bounding box center [425, 53] width 230 height 18
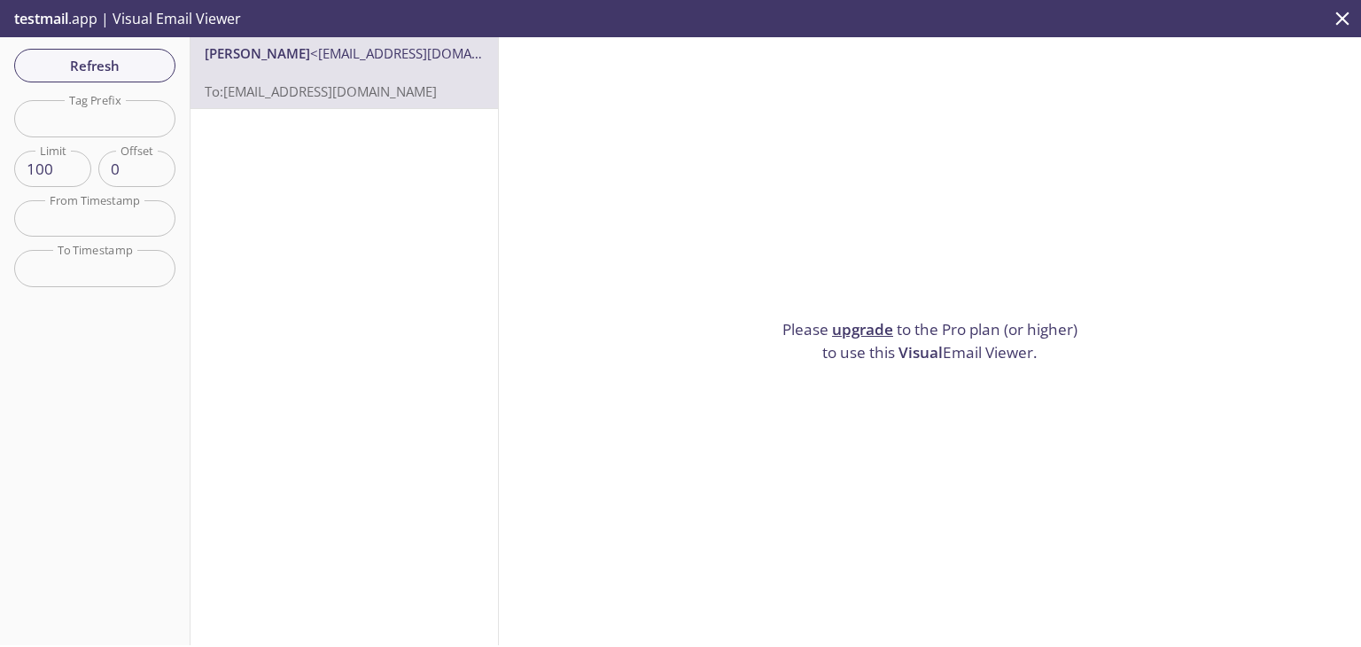
click at [143, 20] on p "testmail .app | Visual Email Viewer" at bounding box center [126, 18] width 252 height 37
click at [140, 60] on span "Refresh" at bounding box center [94, 65] width 133 height 23
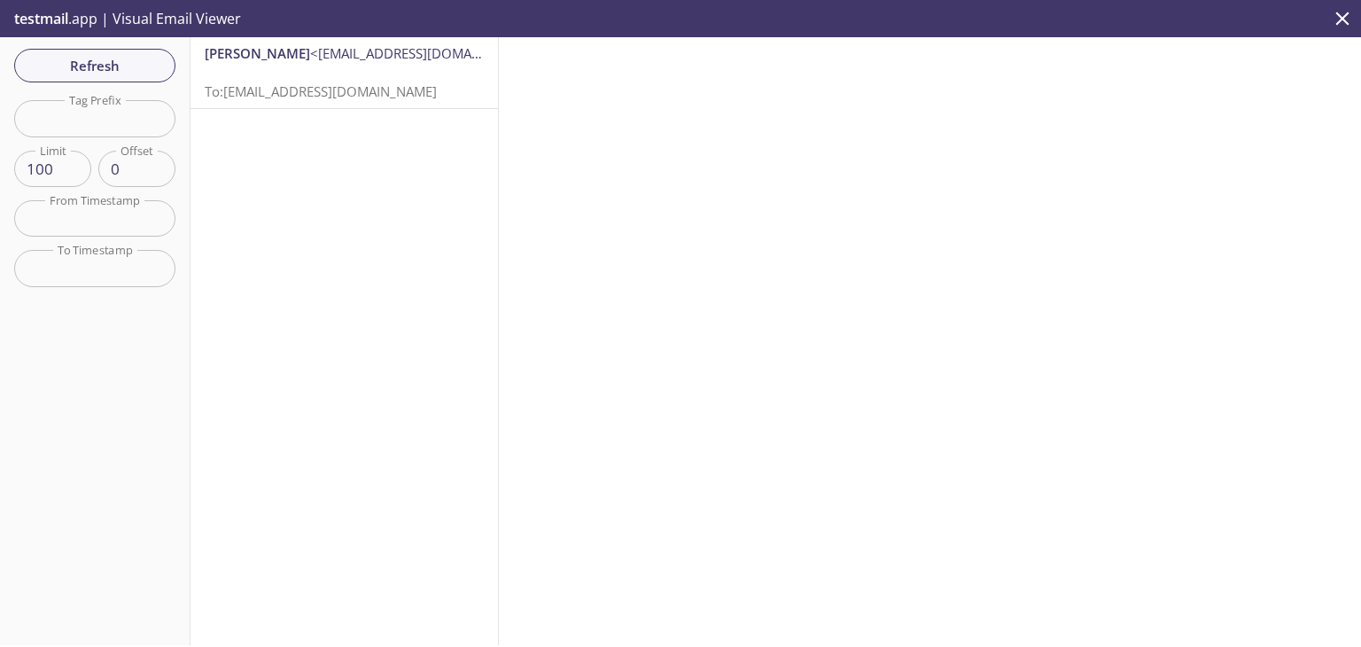
click at [138, 161] on input "0" at bounding box center [136, 169] width 77 height 36
click at [116, 114] on input "text" at bounding box center [94, 118] width 161 height 36
click at [64, 16] on span "testmail" at bounding box center [41, 18] width 54 height 19
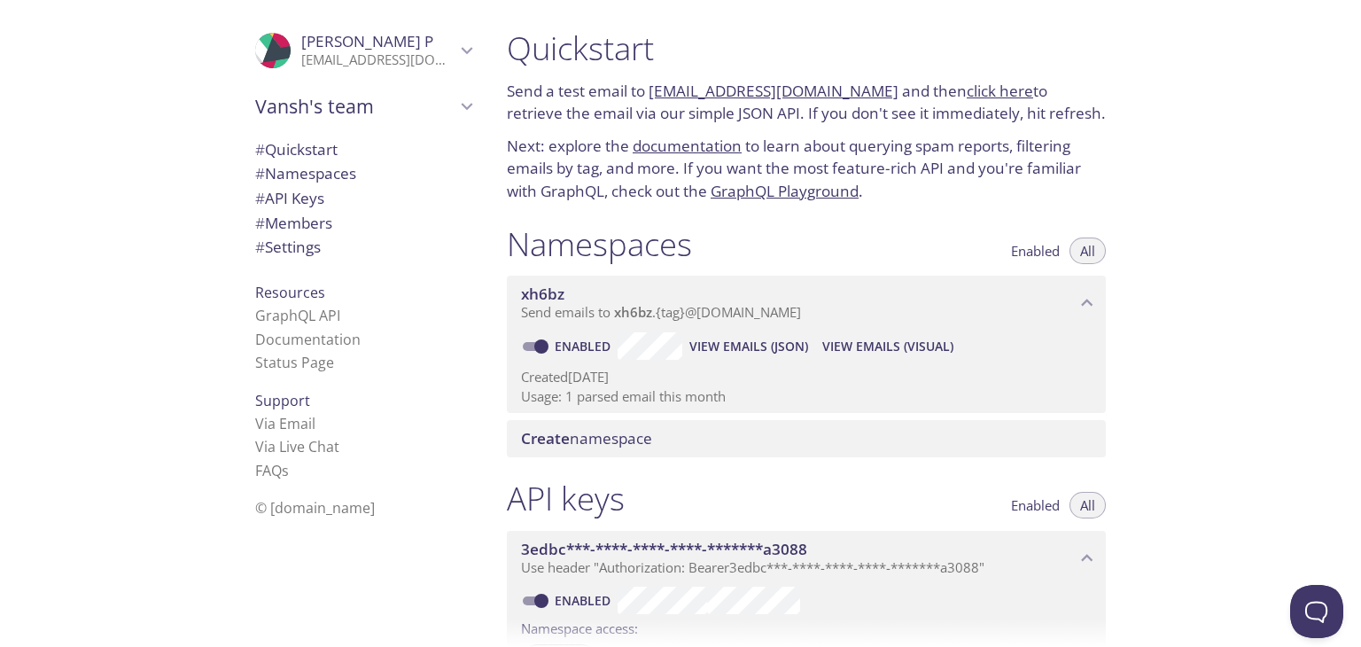
click at [293, 237] on span "# Settings" at bounding box center [288, 247] width 66 height 20
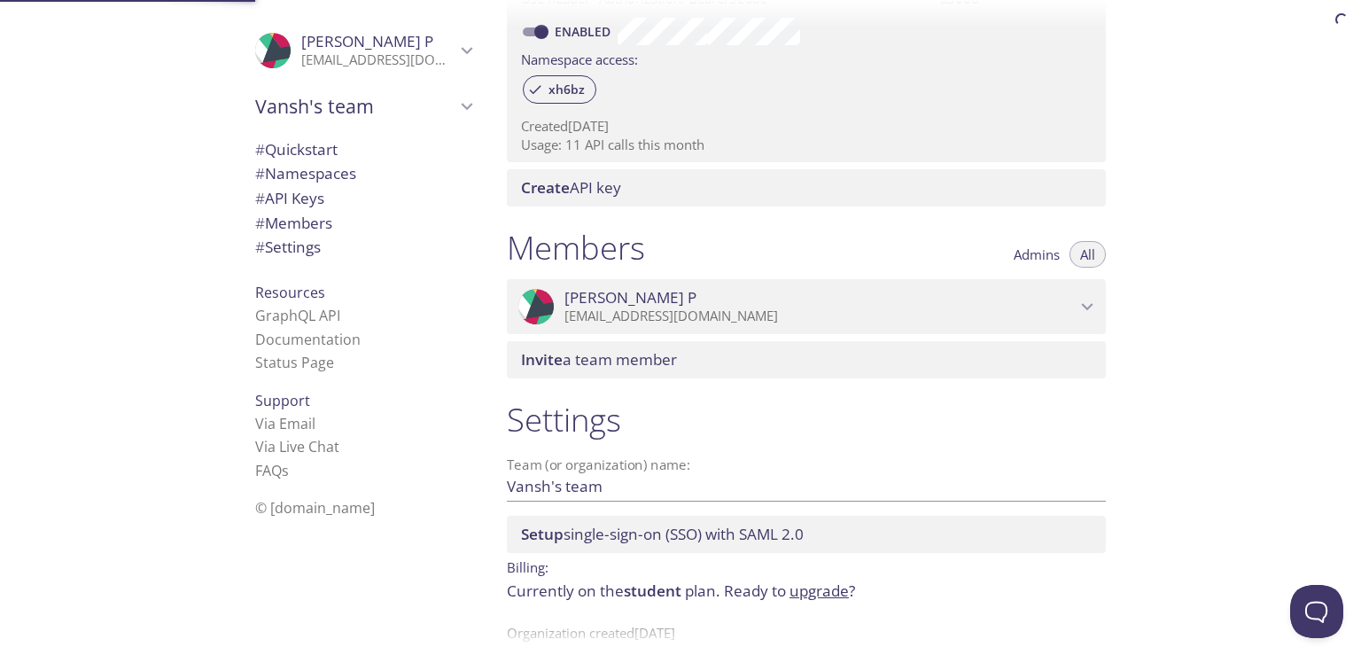
scroll to position [571, 0]
click at [945, 306] on p "[EMAIL_ADDRESS][DOMAIN_NAME]" at bounding box center [820, 315] width 511 height 18
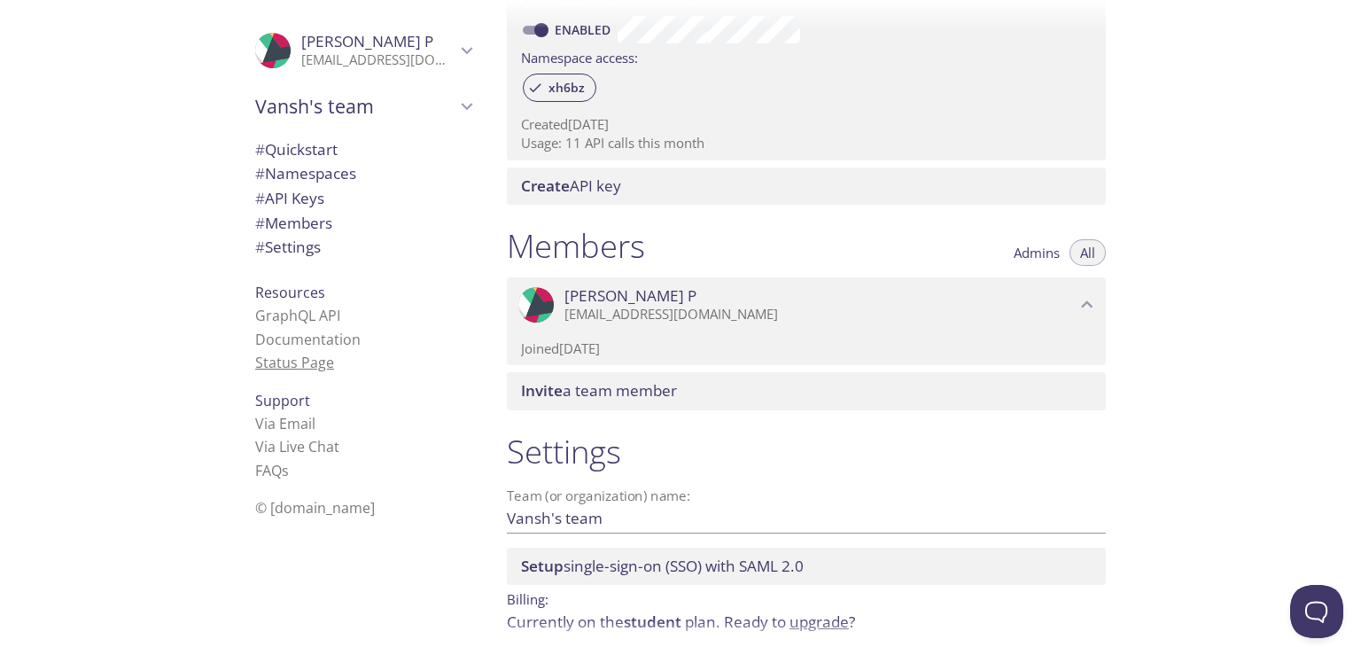
click at [258, 353] on link "Status Page" at bounding box center [294, 362] width 79 height 19
click at [322, 331] on link "Documentation" at bounding box center [307, 339] width 105 height 19
